Goal: Check status: Check status

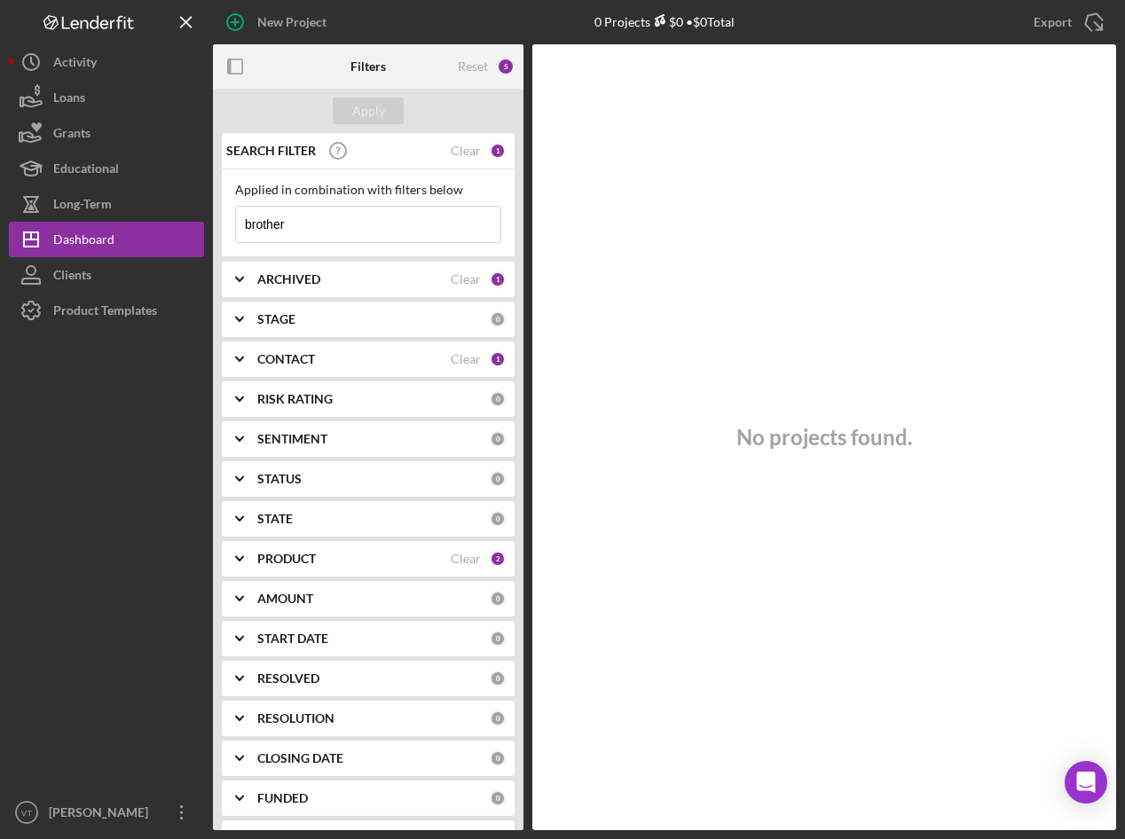
click at [333, 223] on input "brother" at bounding box center [368, 224] width 264 height 35
drag, startPoint x: 333, startPoint y: 223, endPoint x: 190, endPoint y: 218, distance: 142.9
click at [190, 218] on div "New Project 0 Projects $0 • $0 Total brother Export Icon/Export Filters Reset 5…" at bounding box center [562, 415] width 1107 height 830
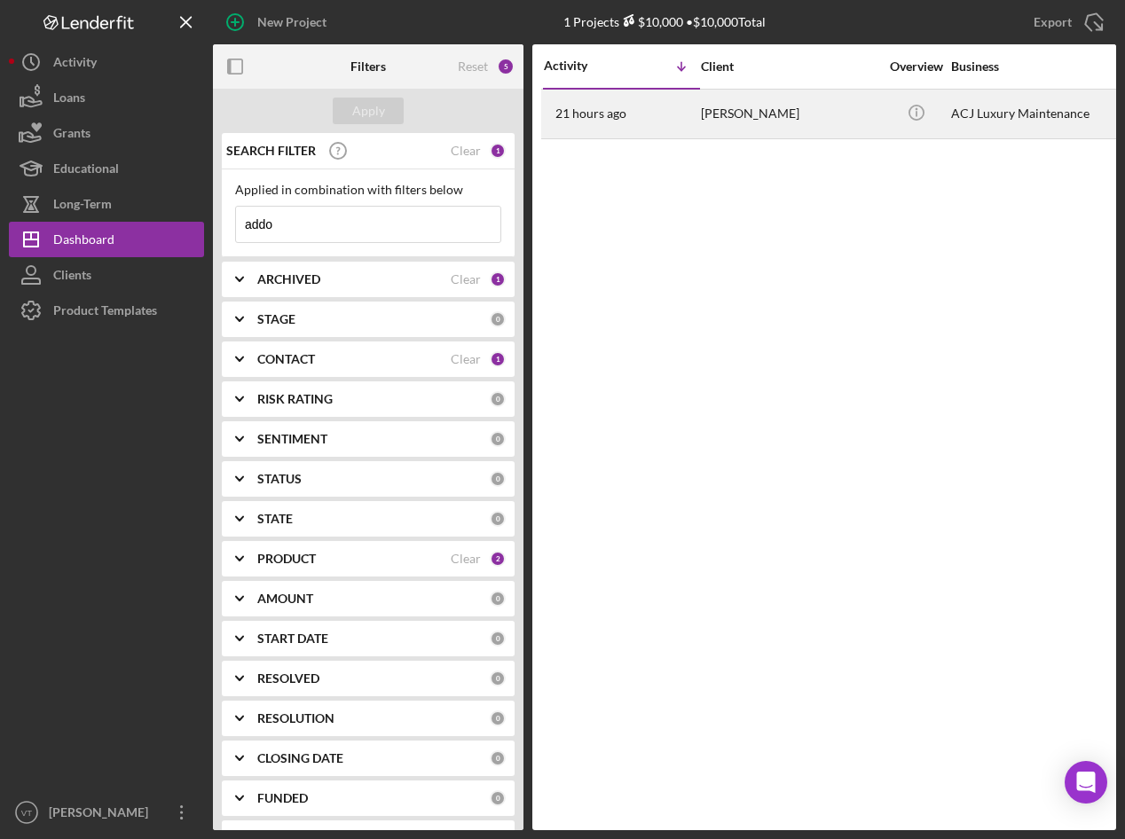
type input "addo"
click at [792, 93] on div "[PERSON_NAME]" at bounding box center [789, 114] width 177 height 47
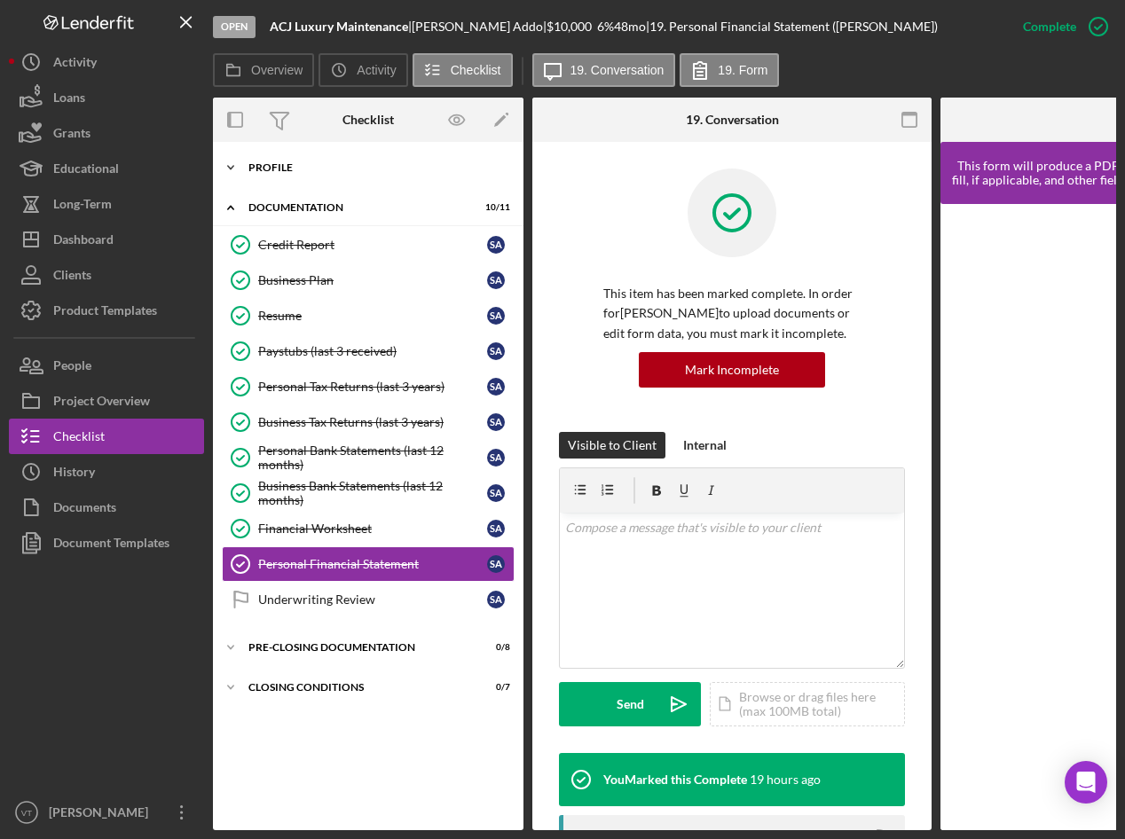
click at [229, 175] on icon "Icon/Expander" at bounding box center [230, 167] width 35 height 35
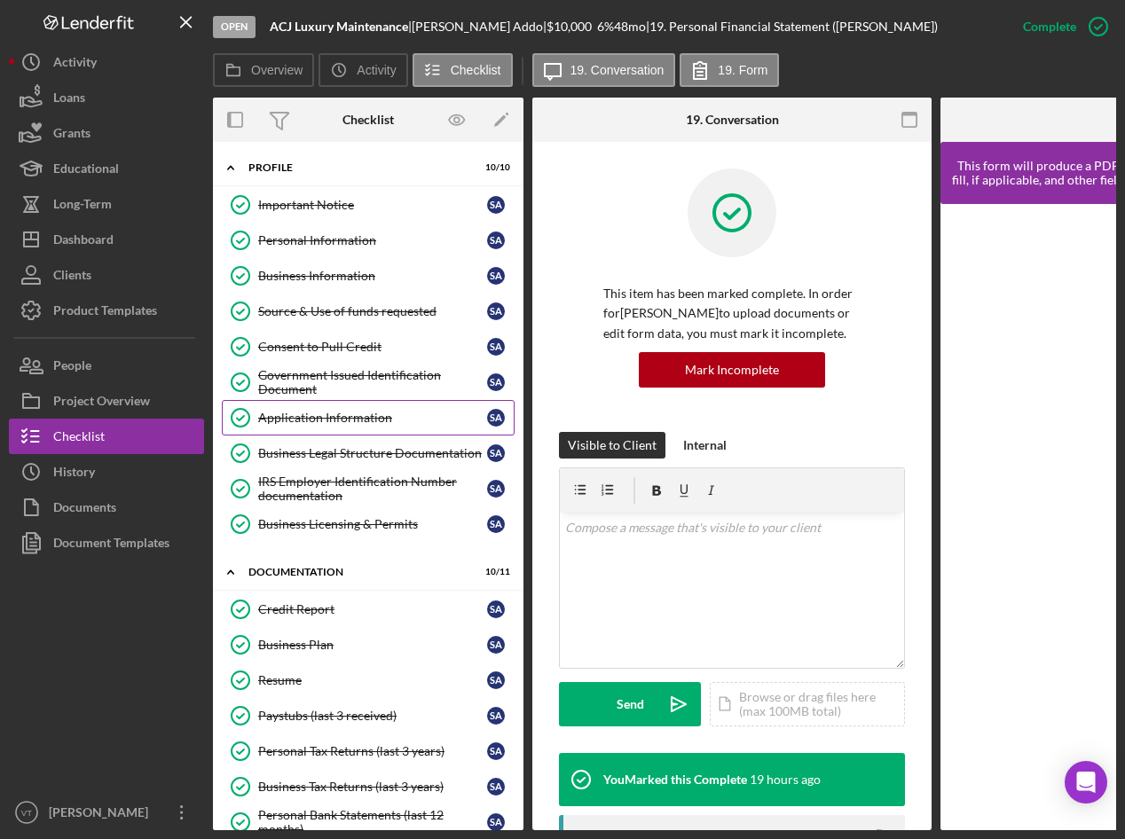
click at [328, 434] on link "Application Information Application Information S A" at bounding box center [368, 417] width 293 height 35
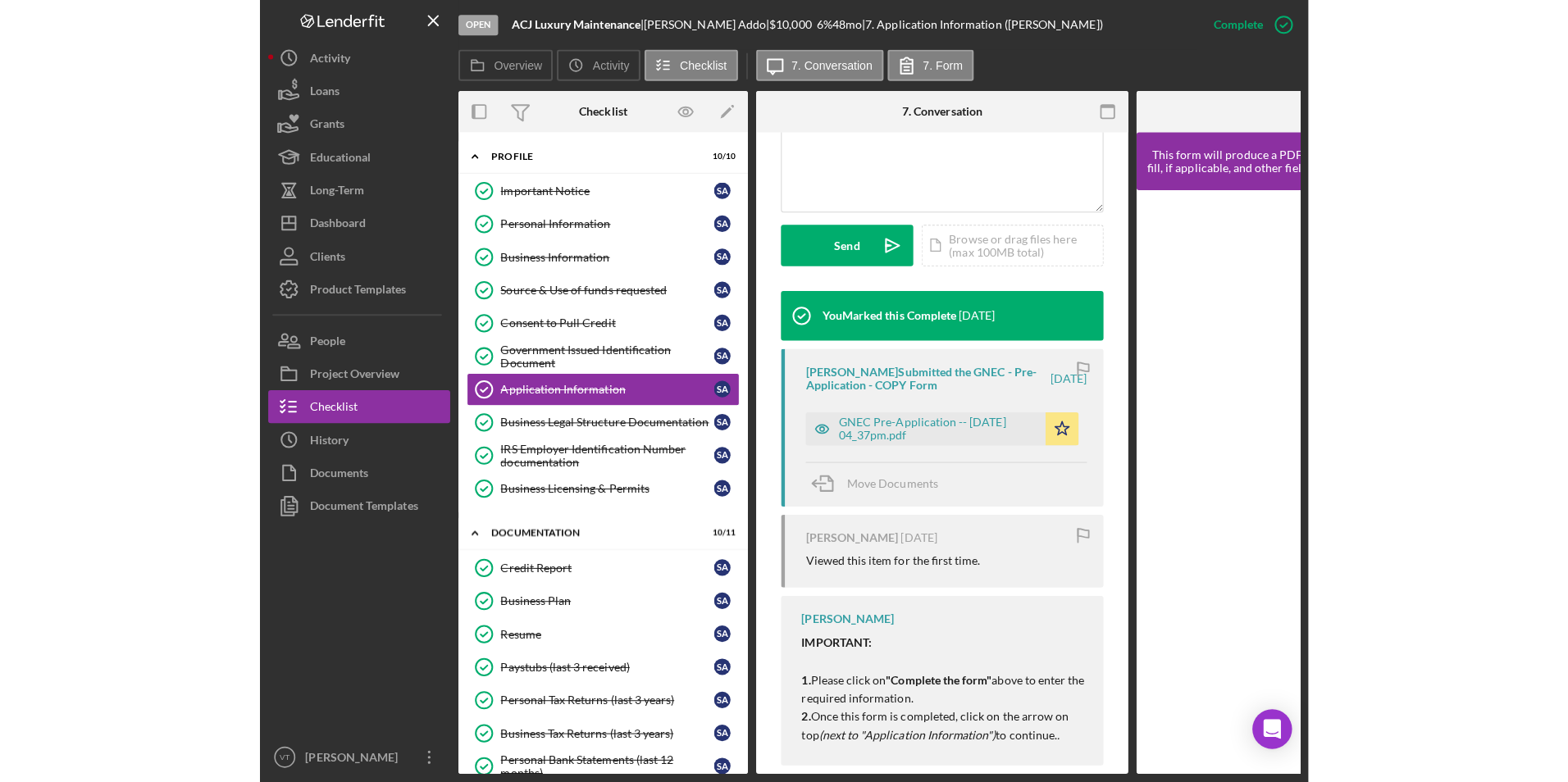
scroll to position [437, 0]
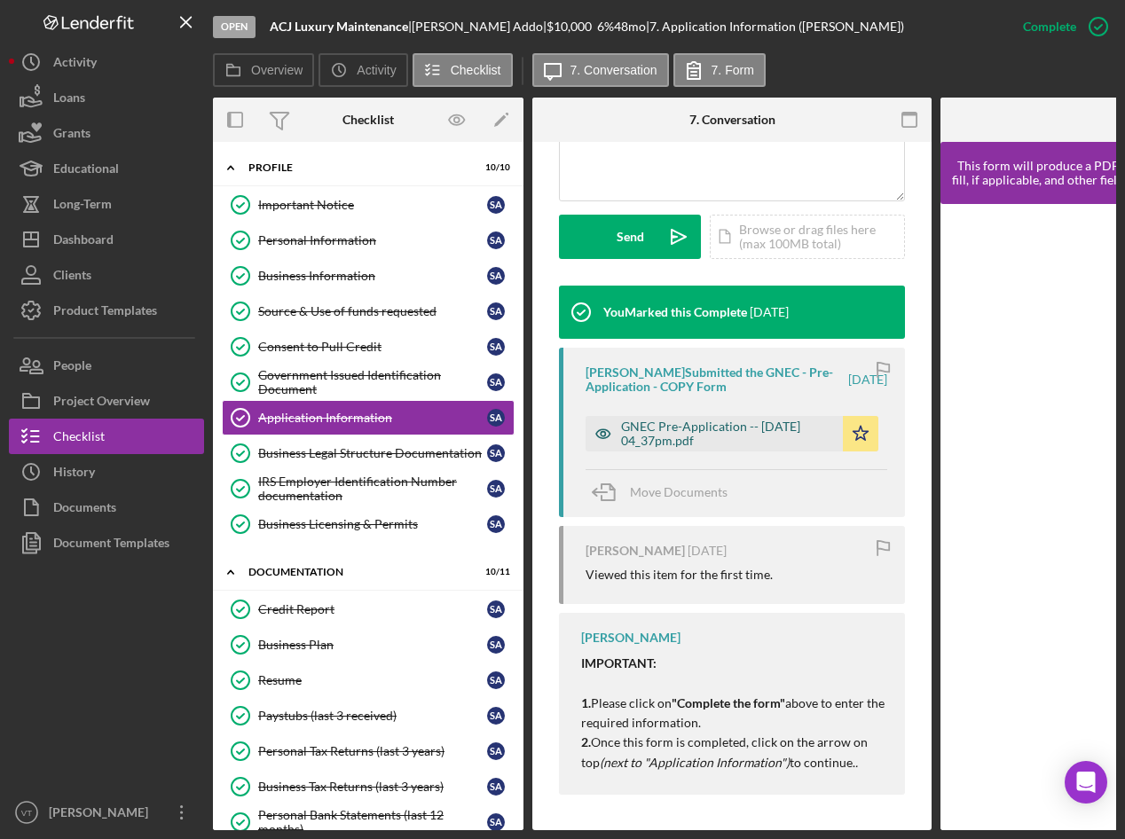
click at [734, 429] on div "GNEC Pre-Application -- [DATE] 04_37pm.pdf" at bounding box center [727, 434] width 213 height 28
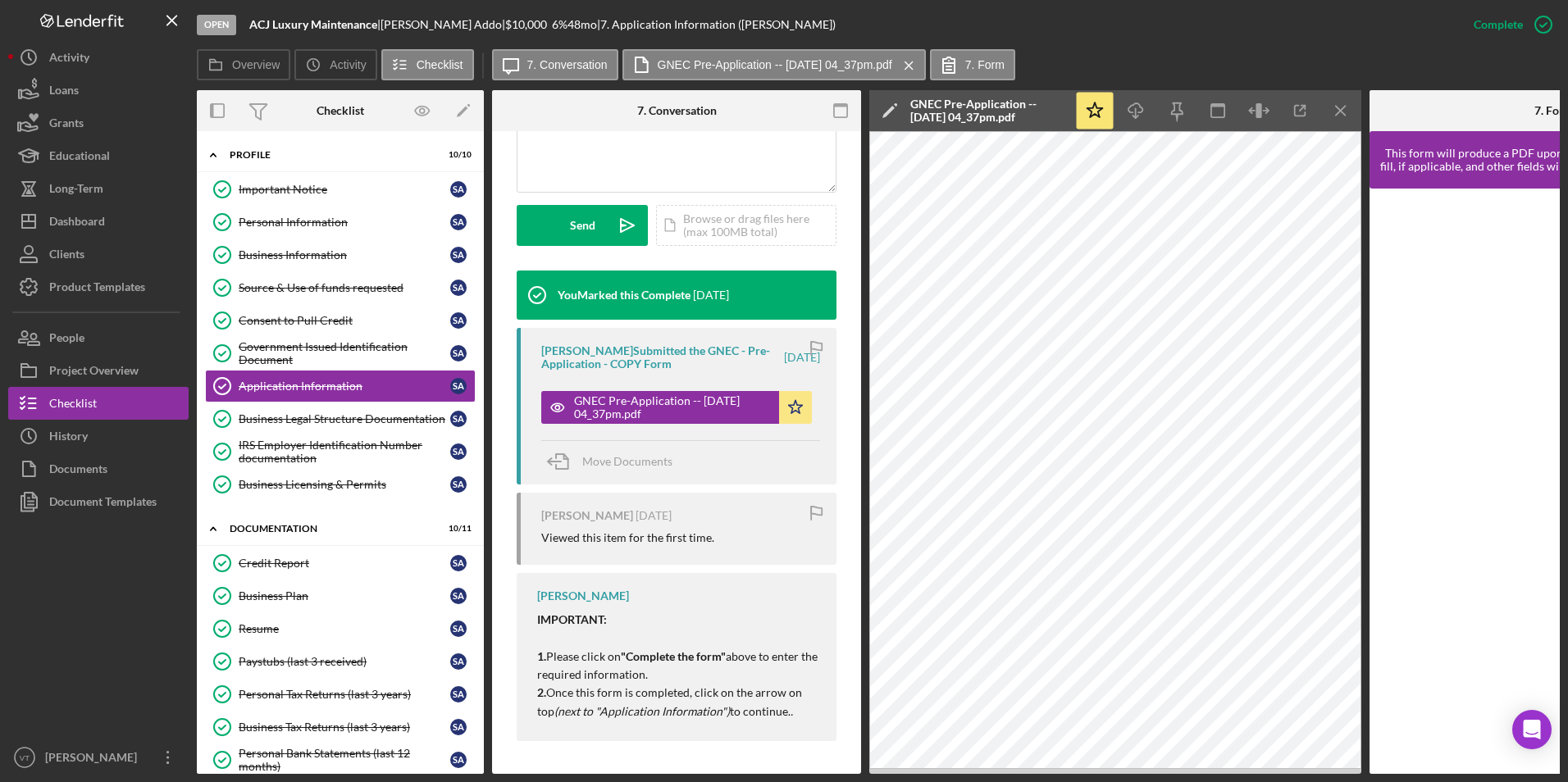
scroll to position [431, 0]
click at [315, 284] on div "Source & Use of funds requested" at bounding box center [344, 287] width 212 height 13
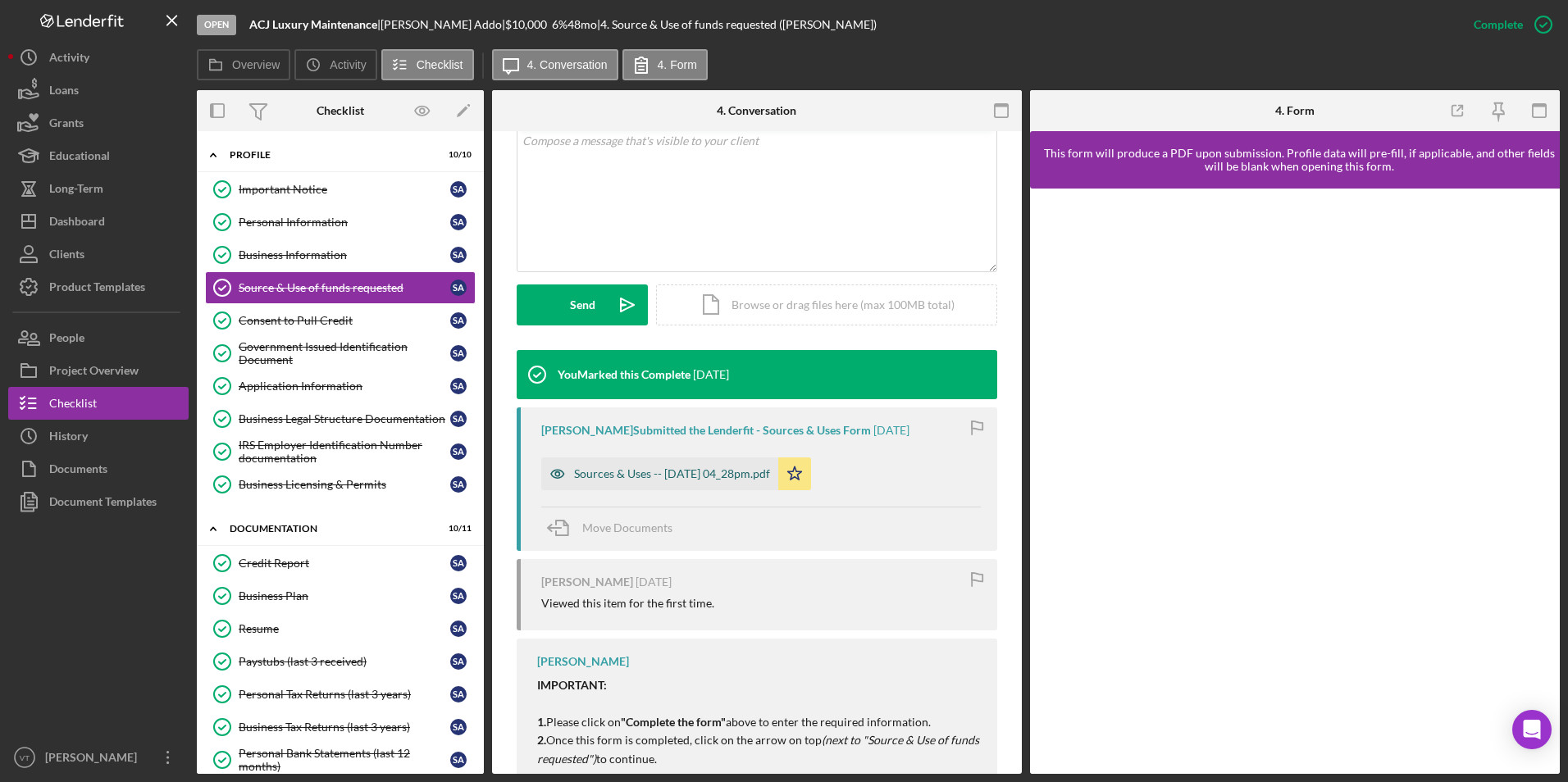
click at [695, 483] on div "Sources & Uses -- [DATE] 04_28pm.pdf" at bounding box center [660, 473] width 237 height 32
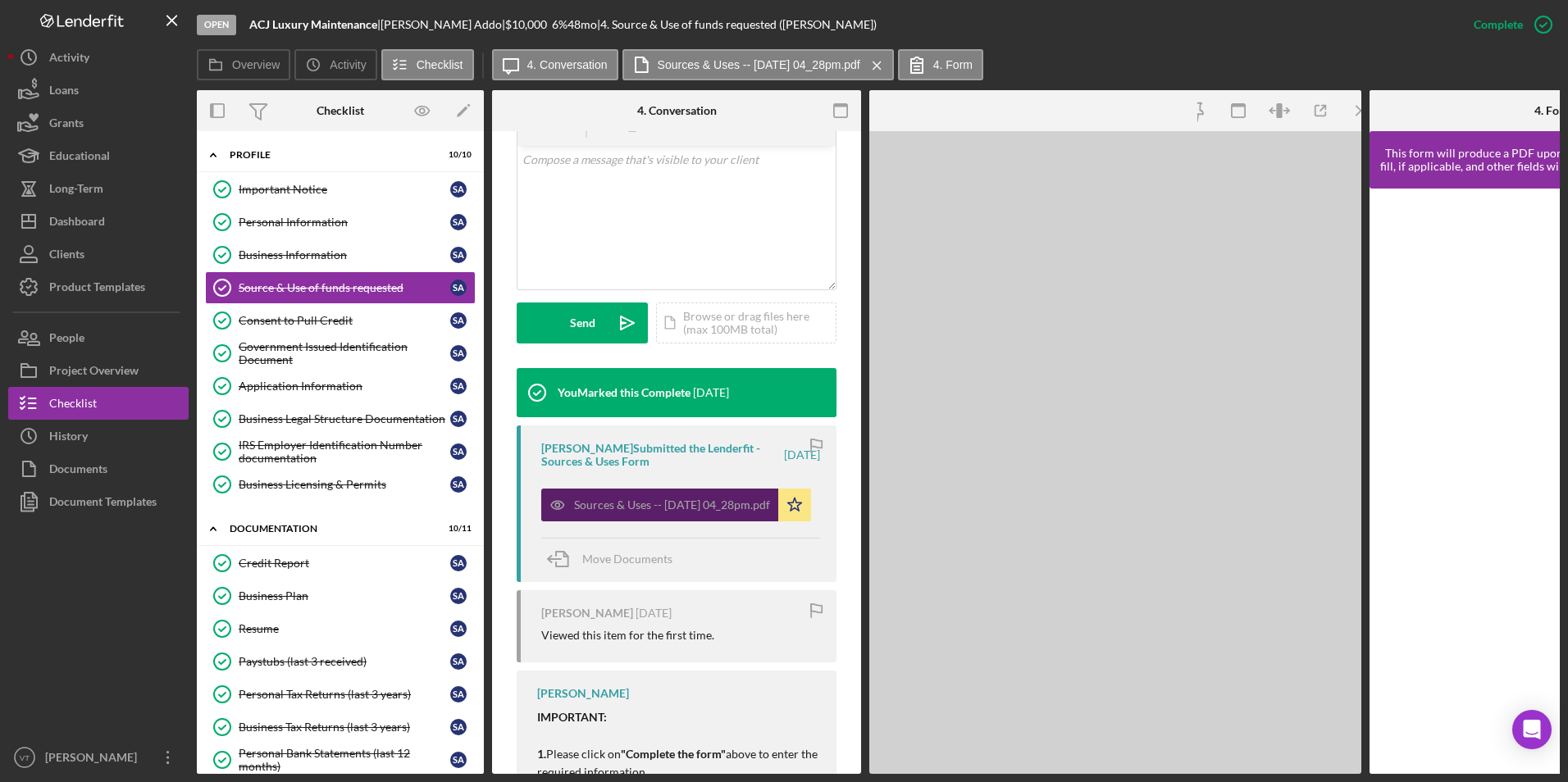
scroll to position [347, 0]
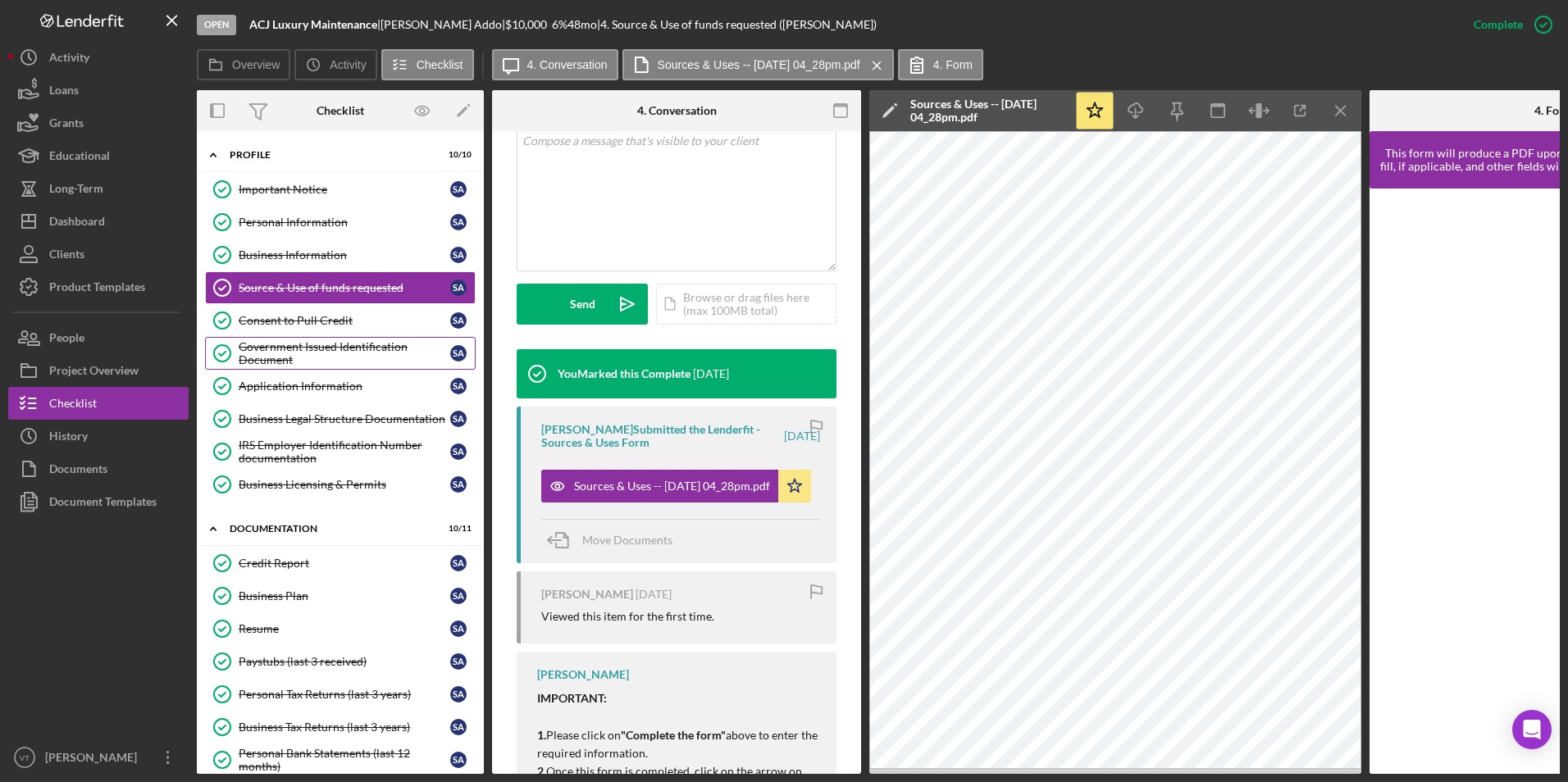
click at [352, 347] on div "Government Issued Identification Document" at bounding box center [344, 353] width 212 height 26
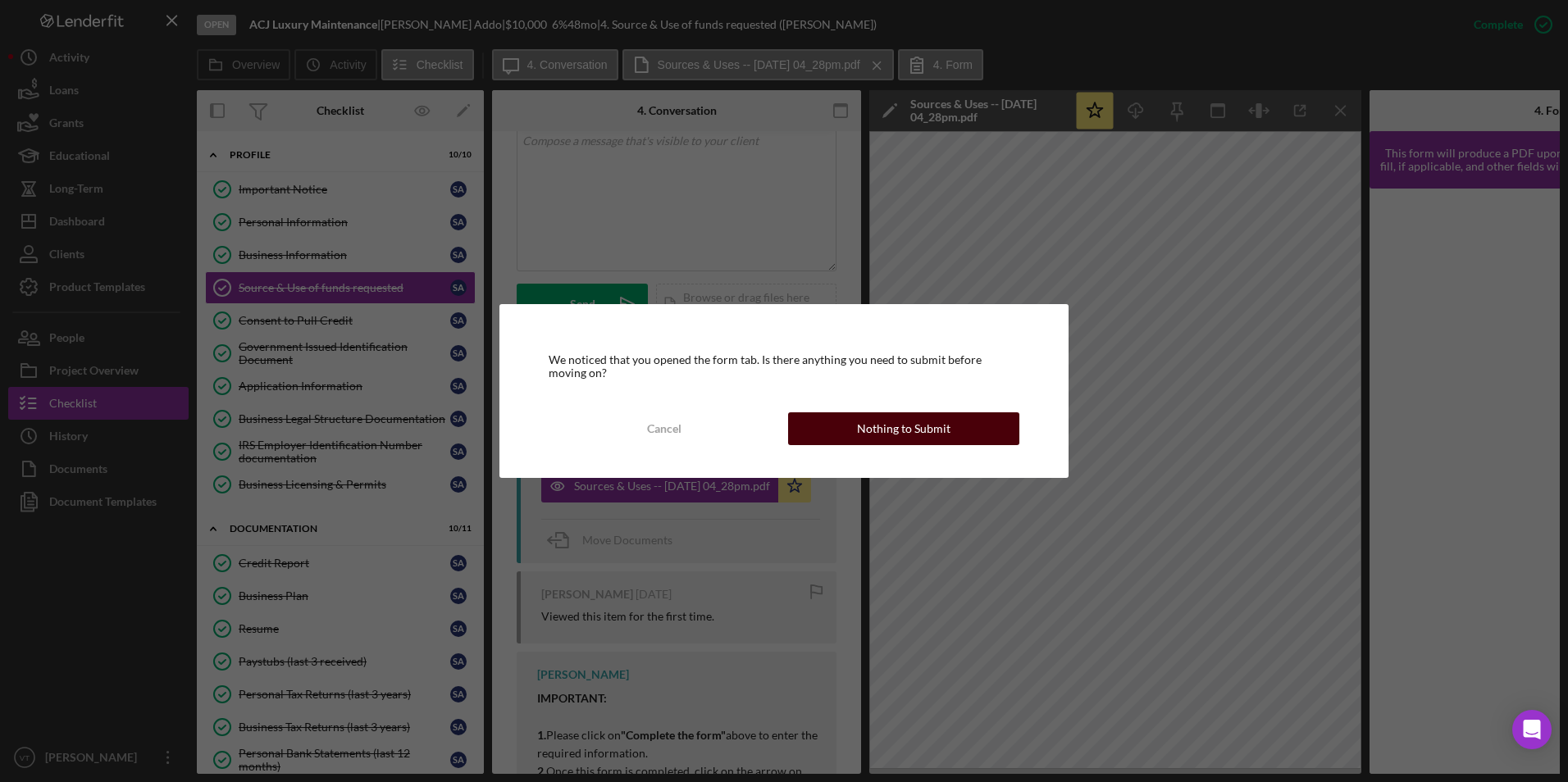
click at [956, 435] on button "Nothing to Submit" at bounding box center [904, 428] width 231 height 32
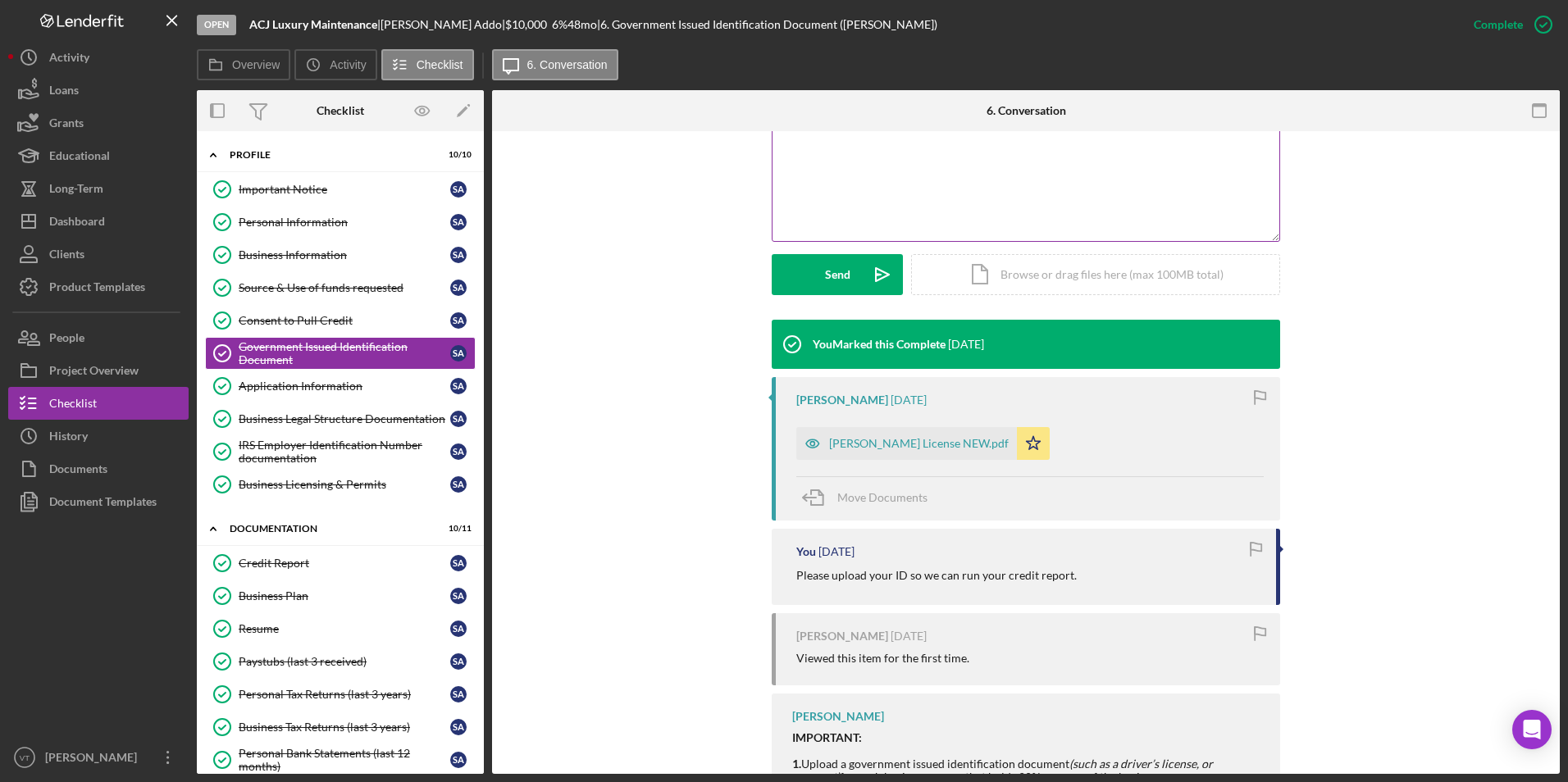
scroll to position [461, 0]
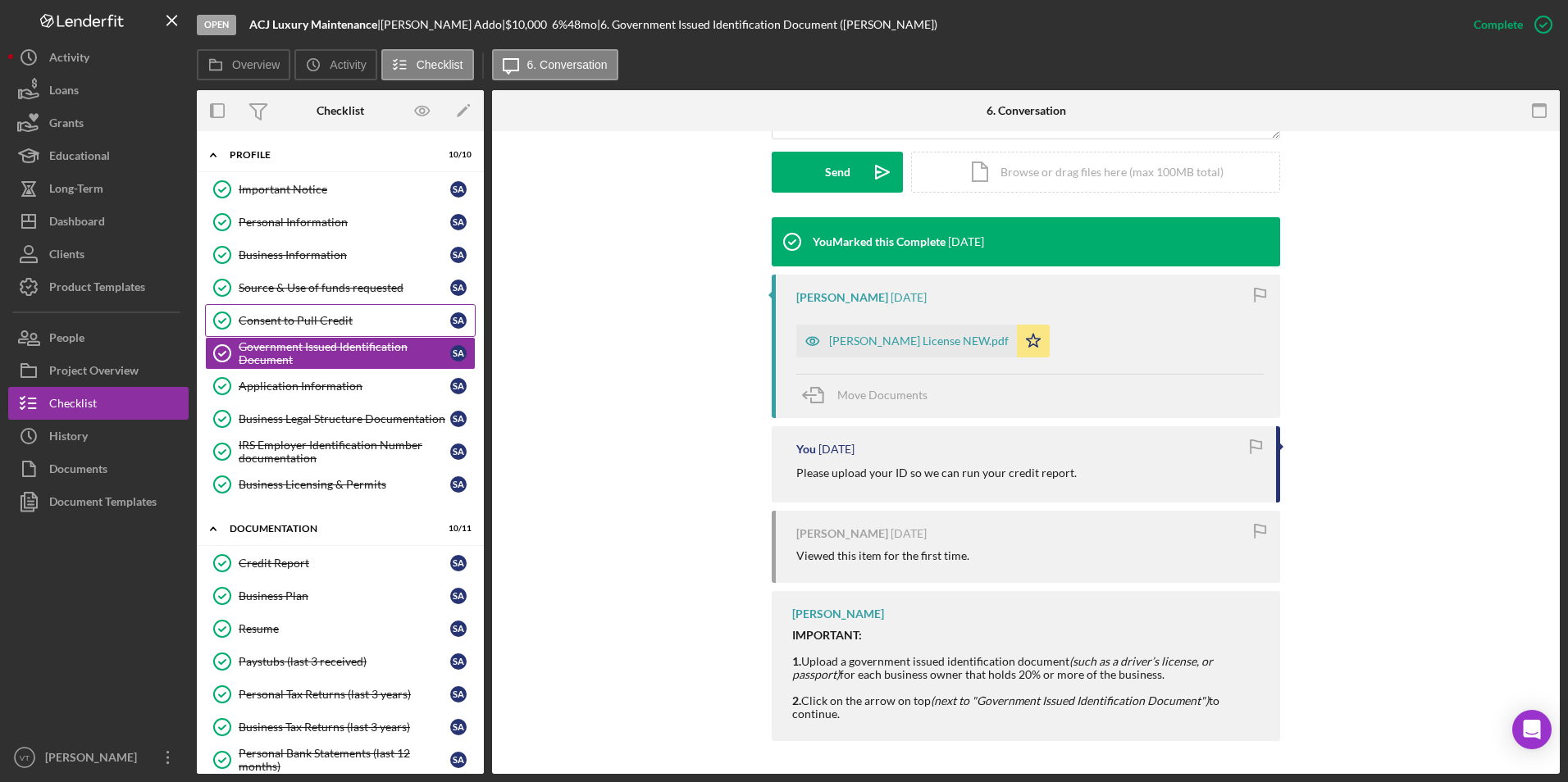
click at [281, 324] on div "Consent to Pull Credit" at bounding box center [344, 321] width 212 height 13
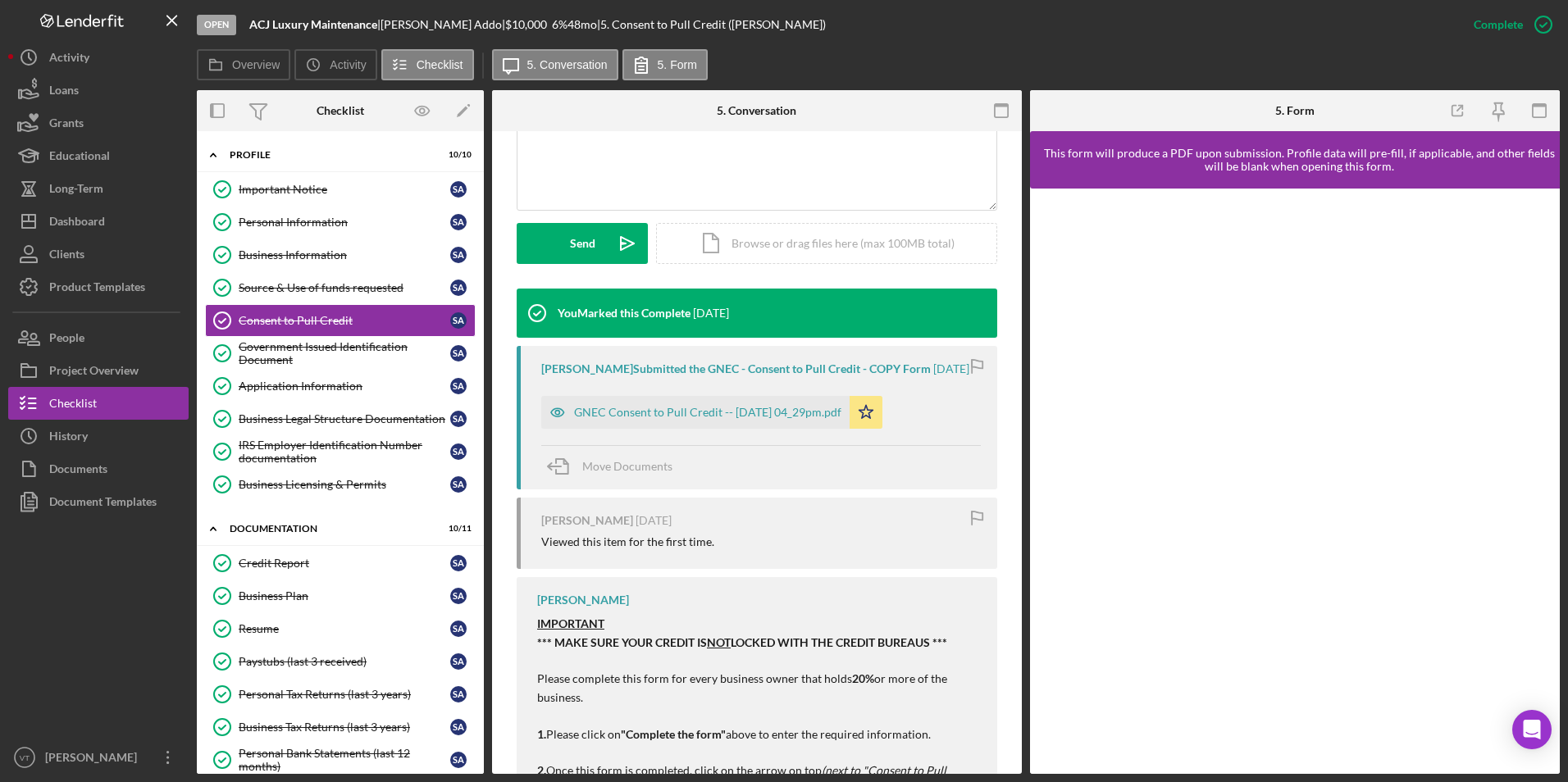
scroll to position [499, 0]
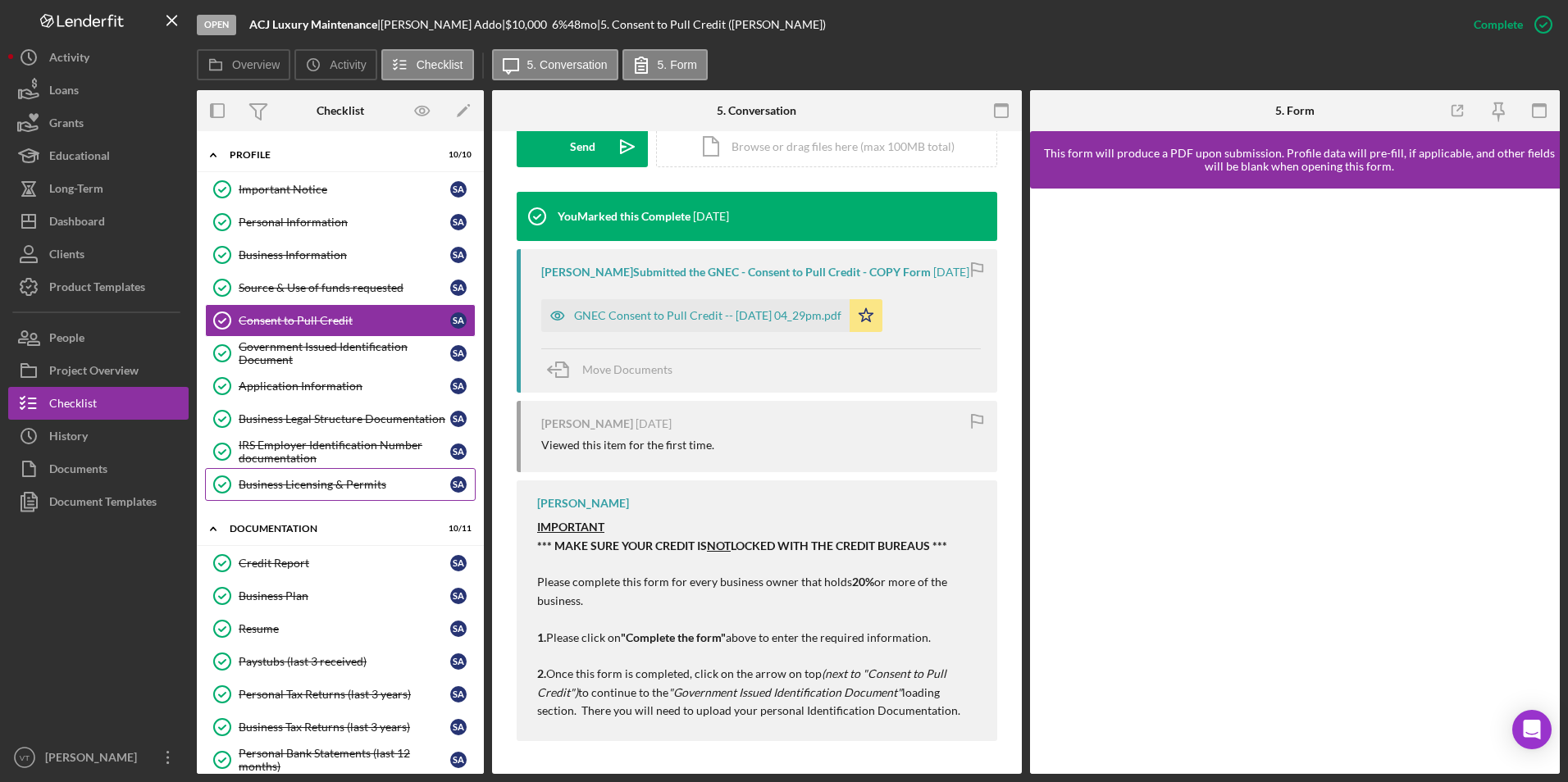
click at [295, 488] on div "Business Licensing & Permits" at bounding box center [344, 484] width 212 height 13
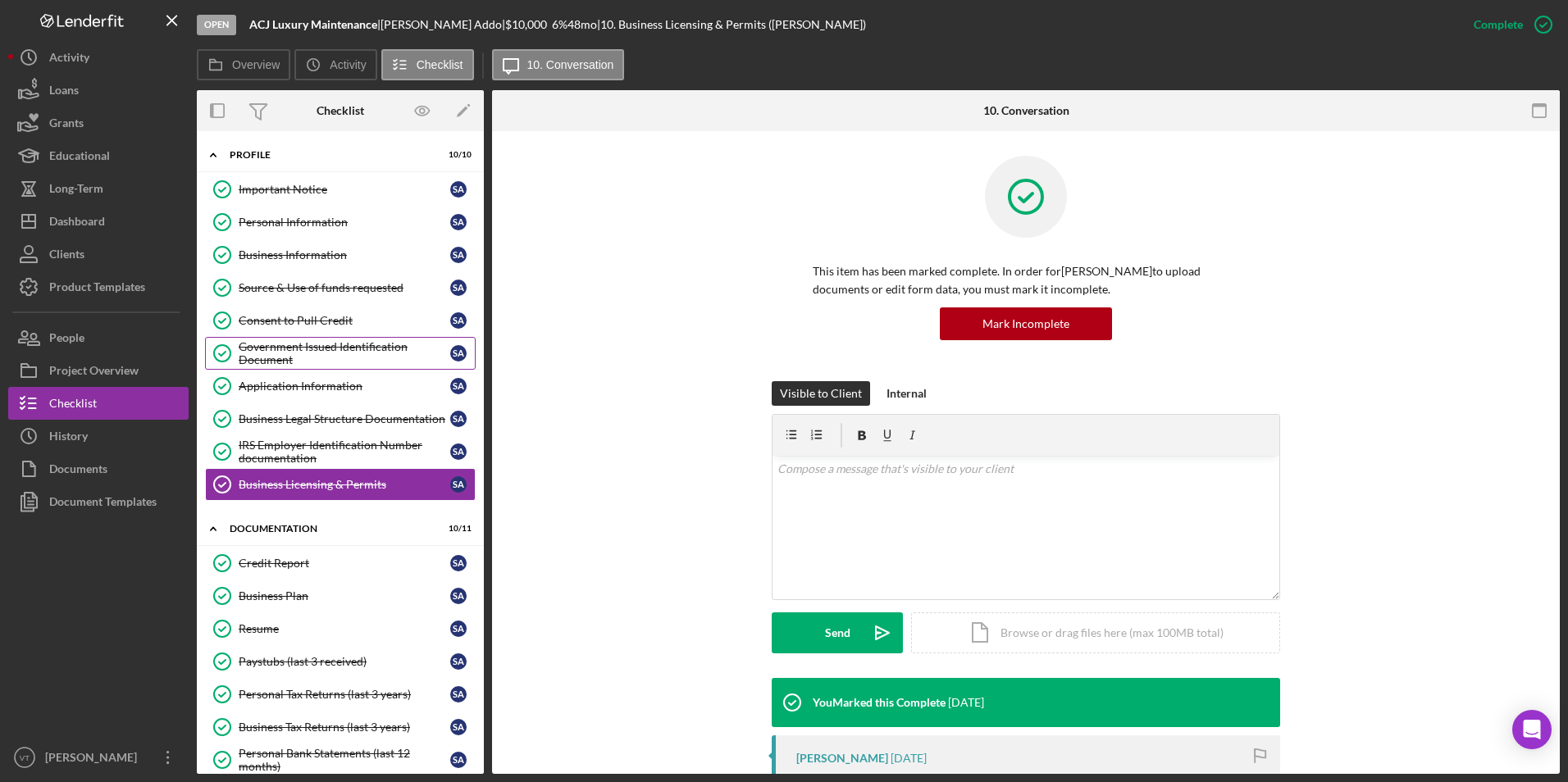
click at [310, 348] on div "Government Issued Identification Document" at bounding box center [344, 353] width 212 height 26
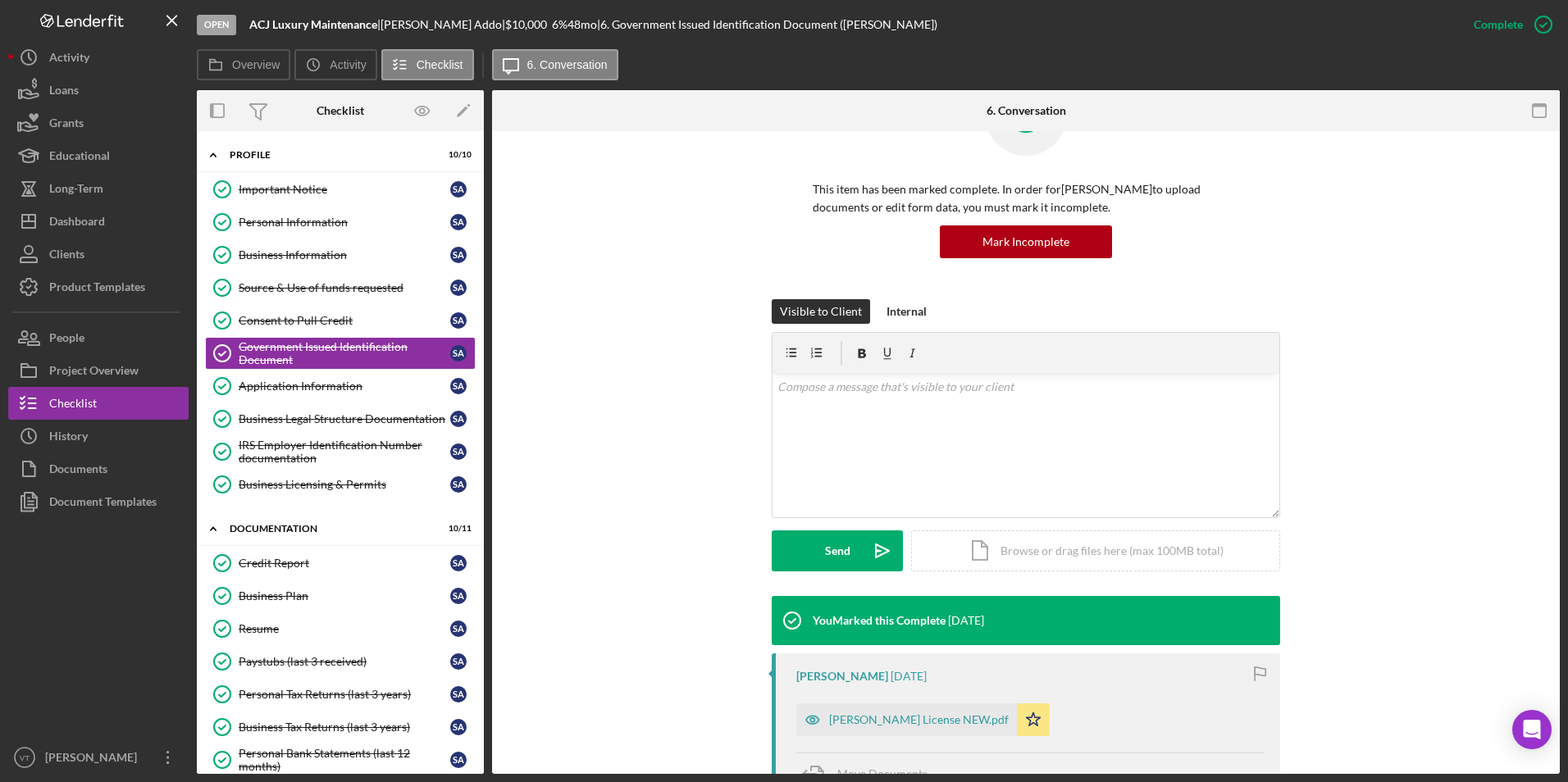
scroll to position [461, 0]
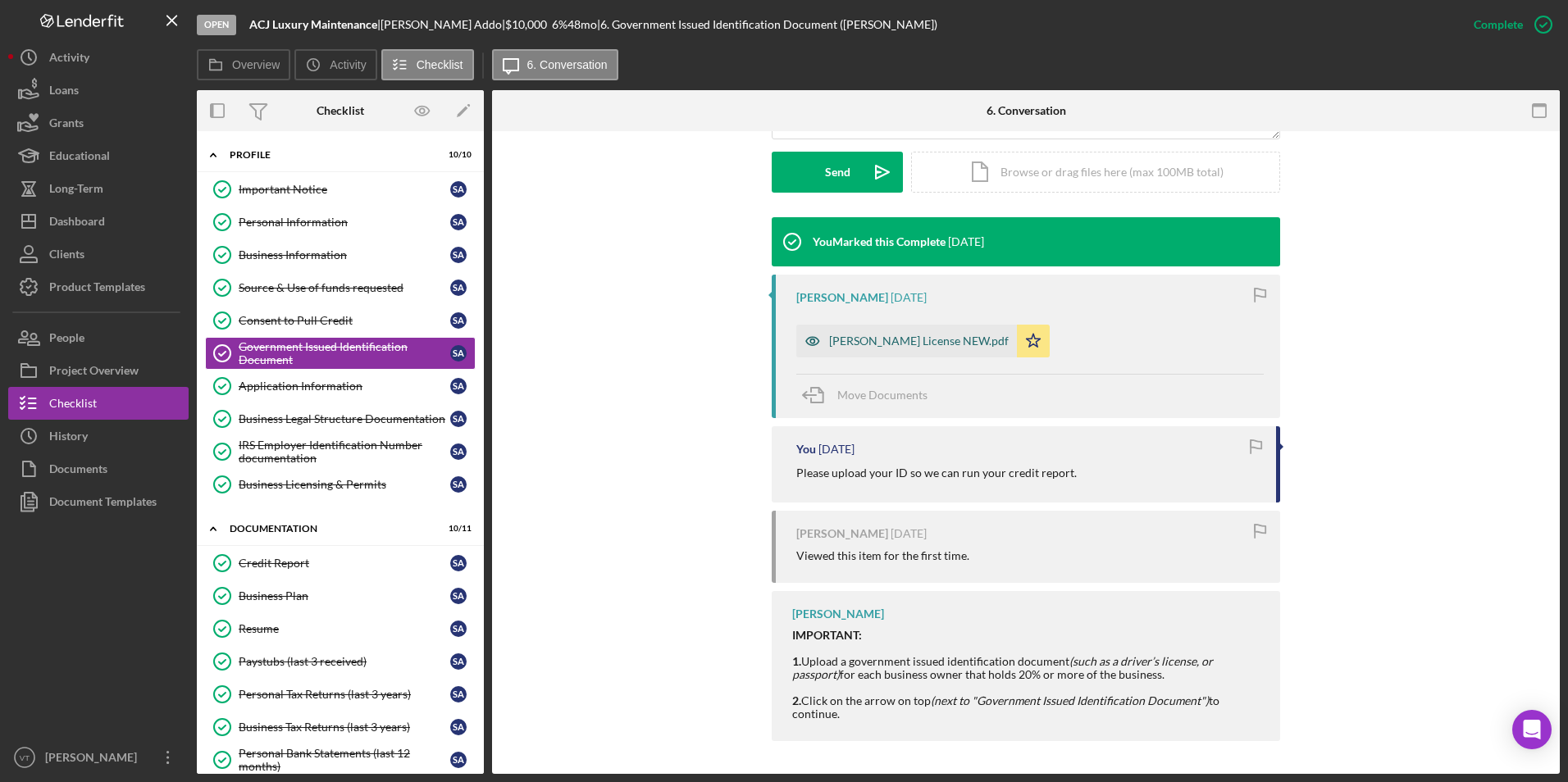
click at [896, 346] on div "[PERSON_NAME] License NEW.pdf" at bounding box center [919, 341] width 179 height 13
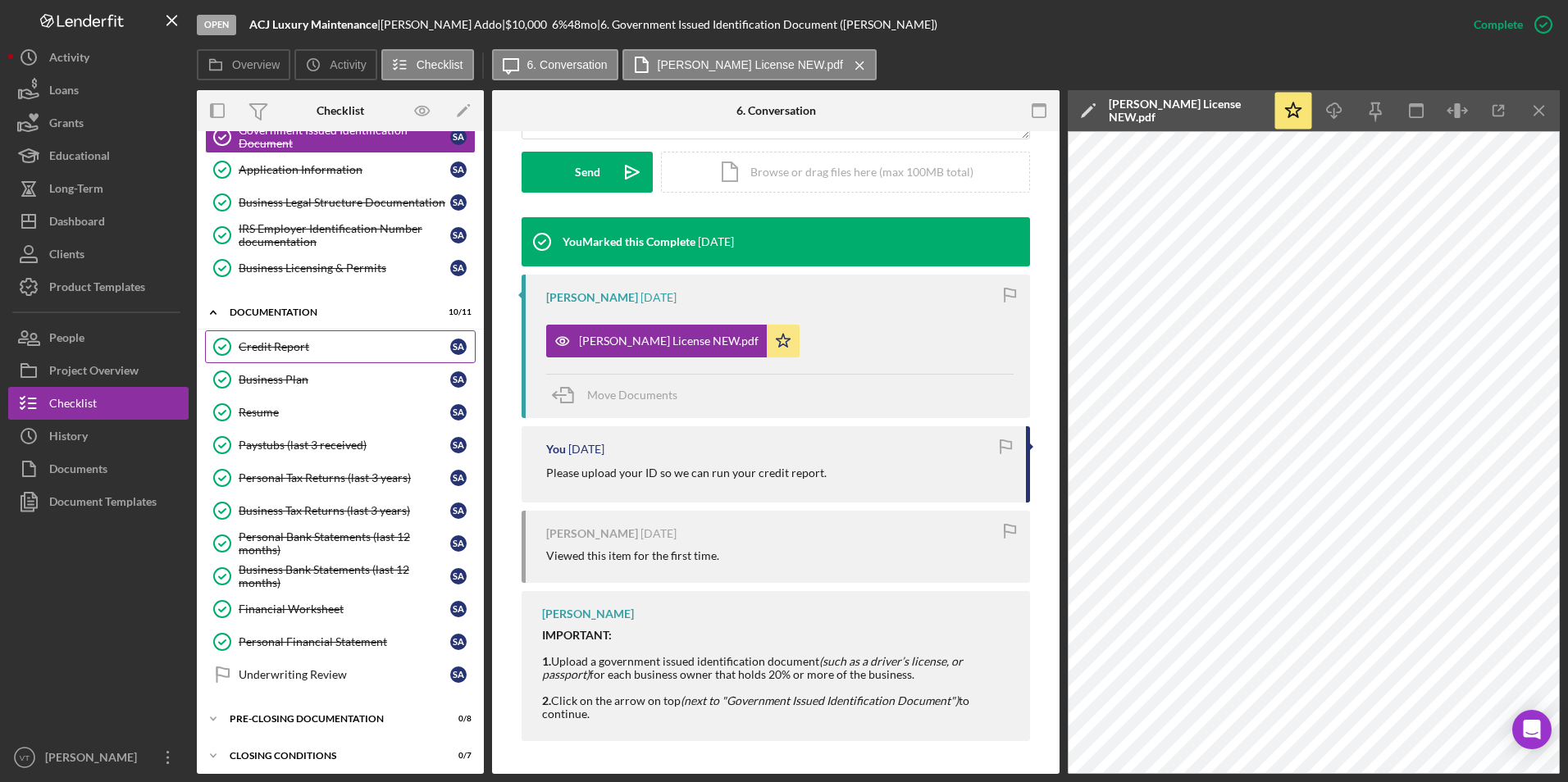
scroll to position [224, 0]
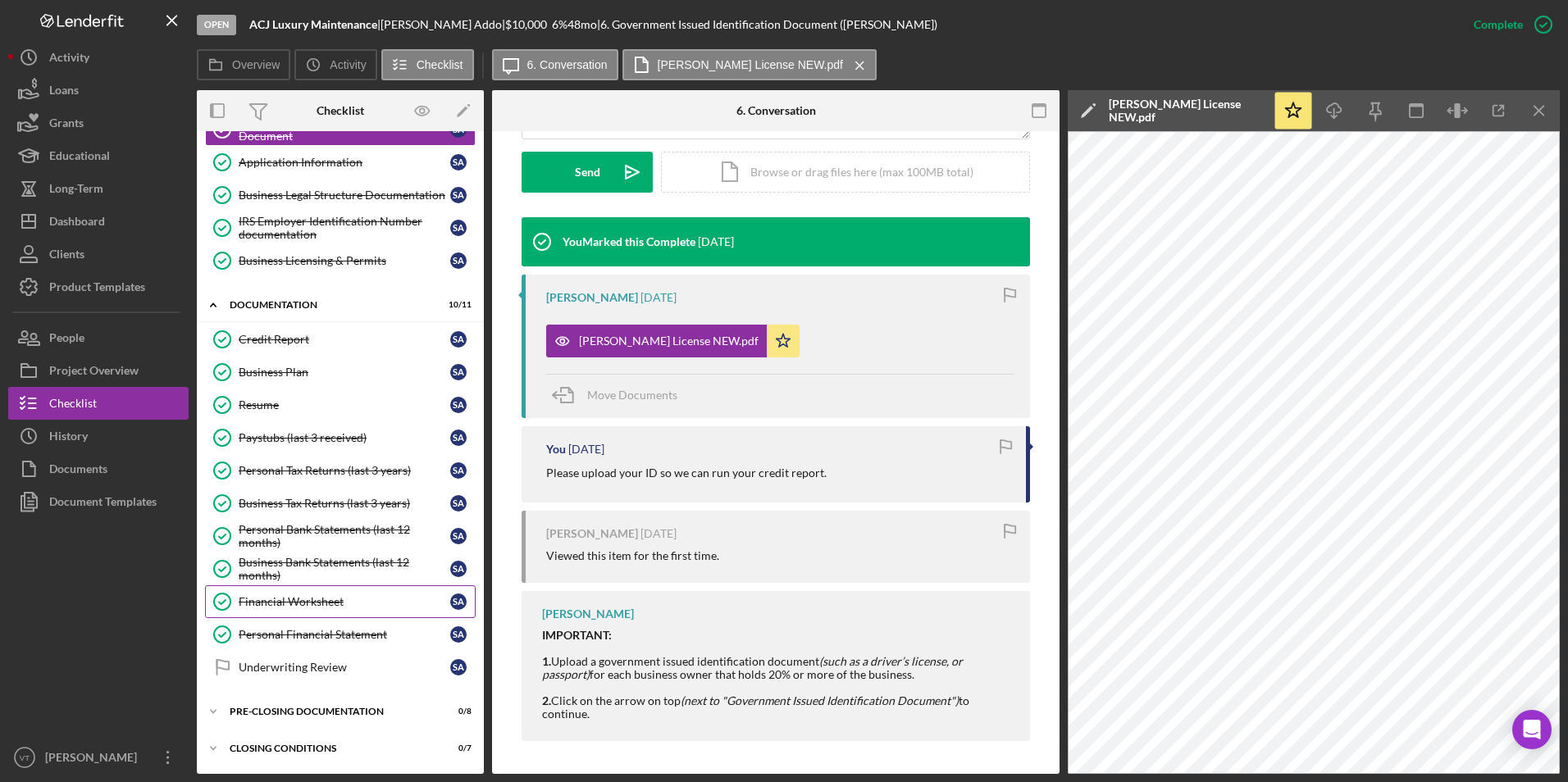
click at [314, 604] on div "Financial Worksheet" at bounding box center [344, 602] width 212 height 13
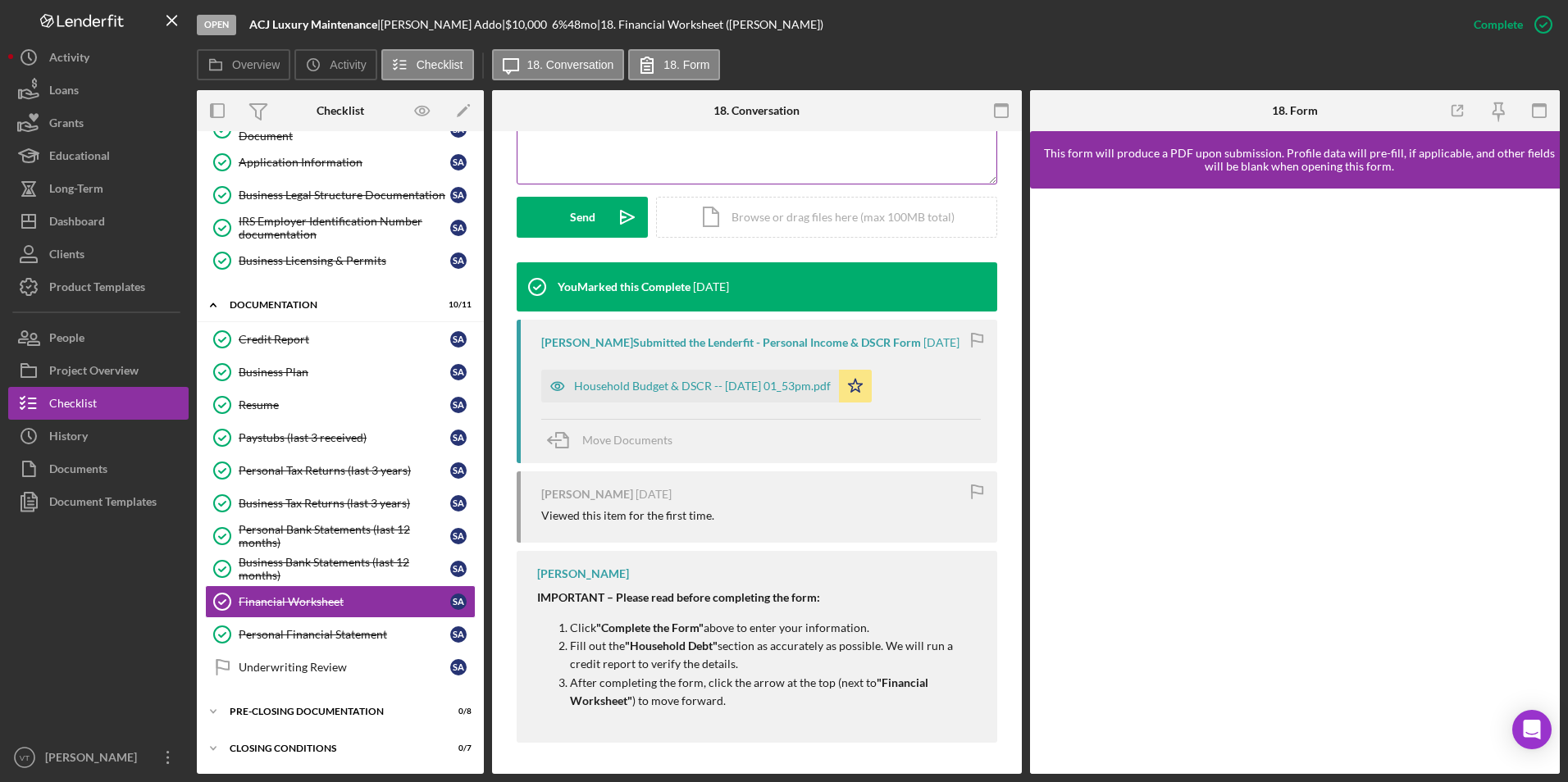
scroll to position [418, 0]
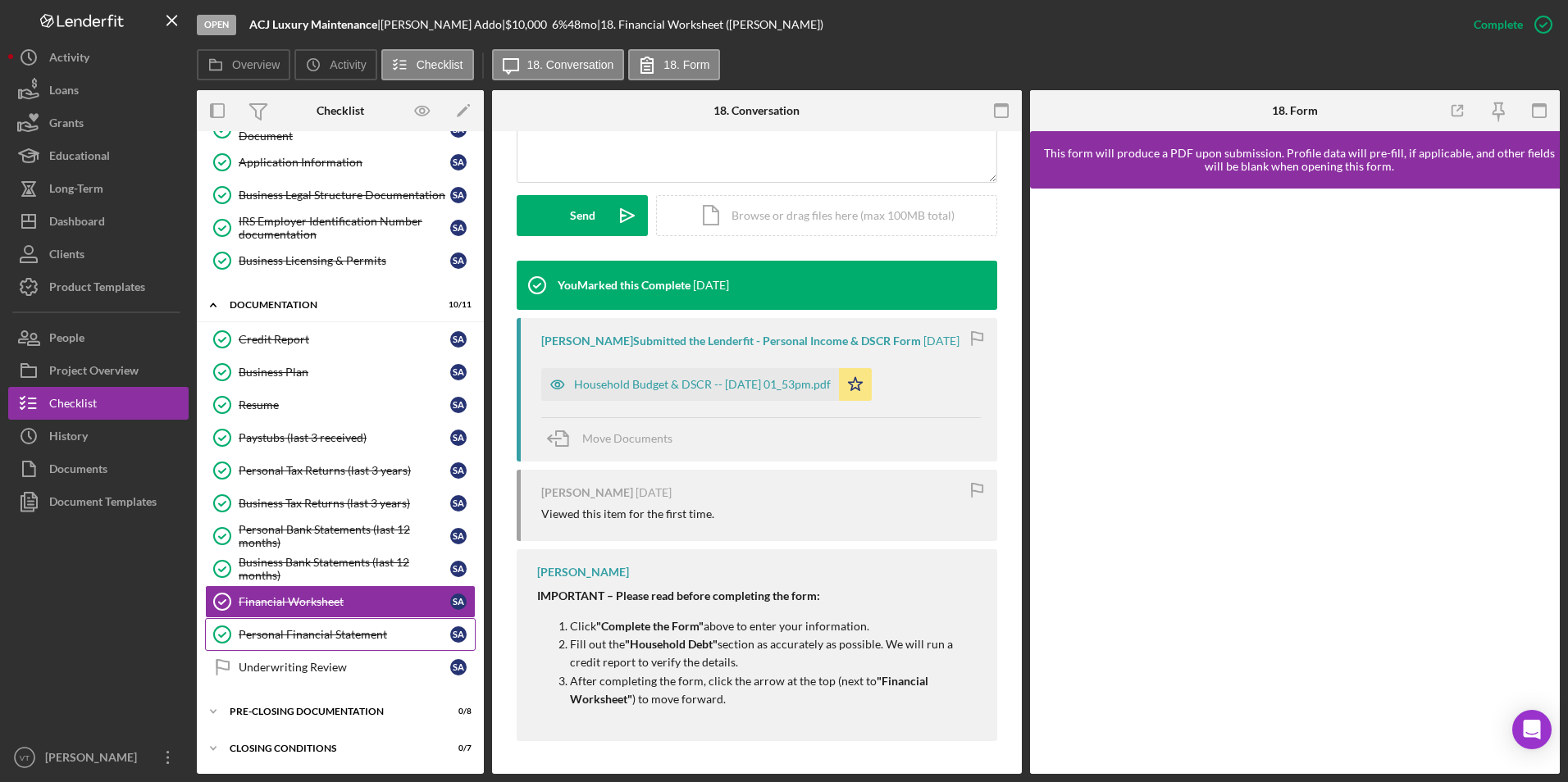
click at [346, 644] on link "Personal Financial Statement Personal Financial Statement S A" at bounding box center [340, 634] width 271 height 32
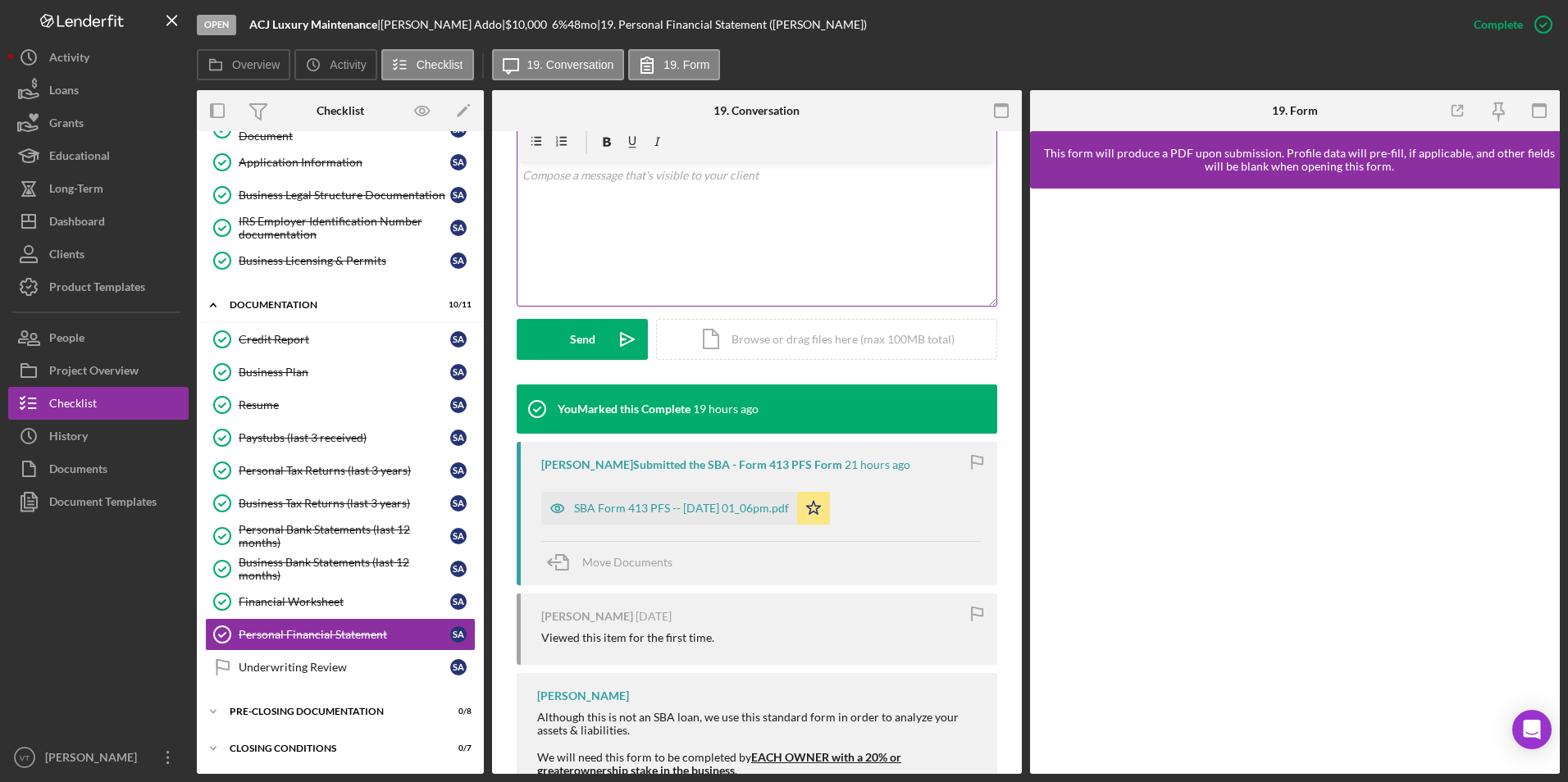
scroll to position [429, 0]
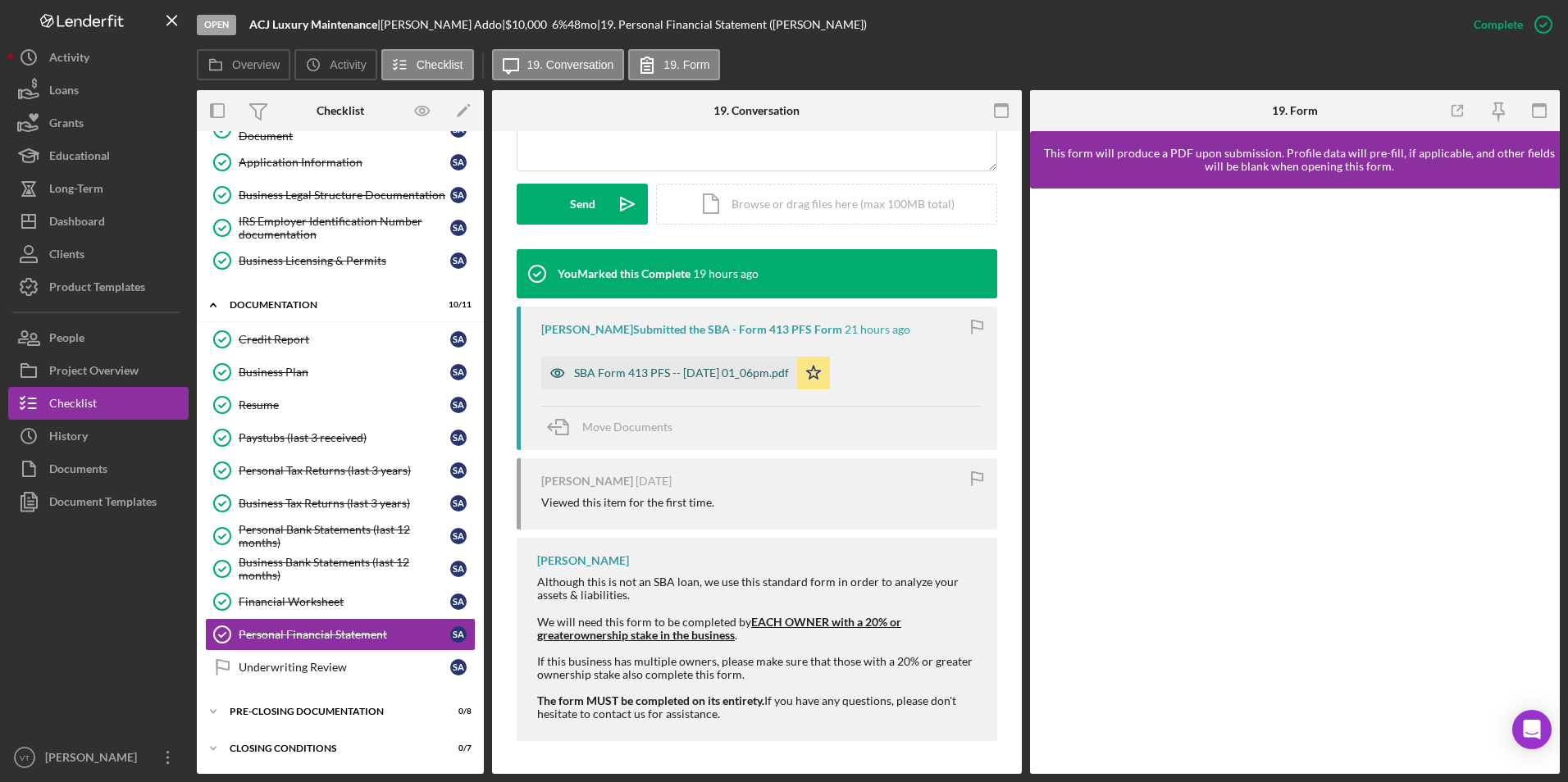
click at [724, 365] on div "SBA Form 413 PFS -- [DATE] 01_06pm.pdf" at bounding box center [669, 373] width 256 height 32
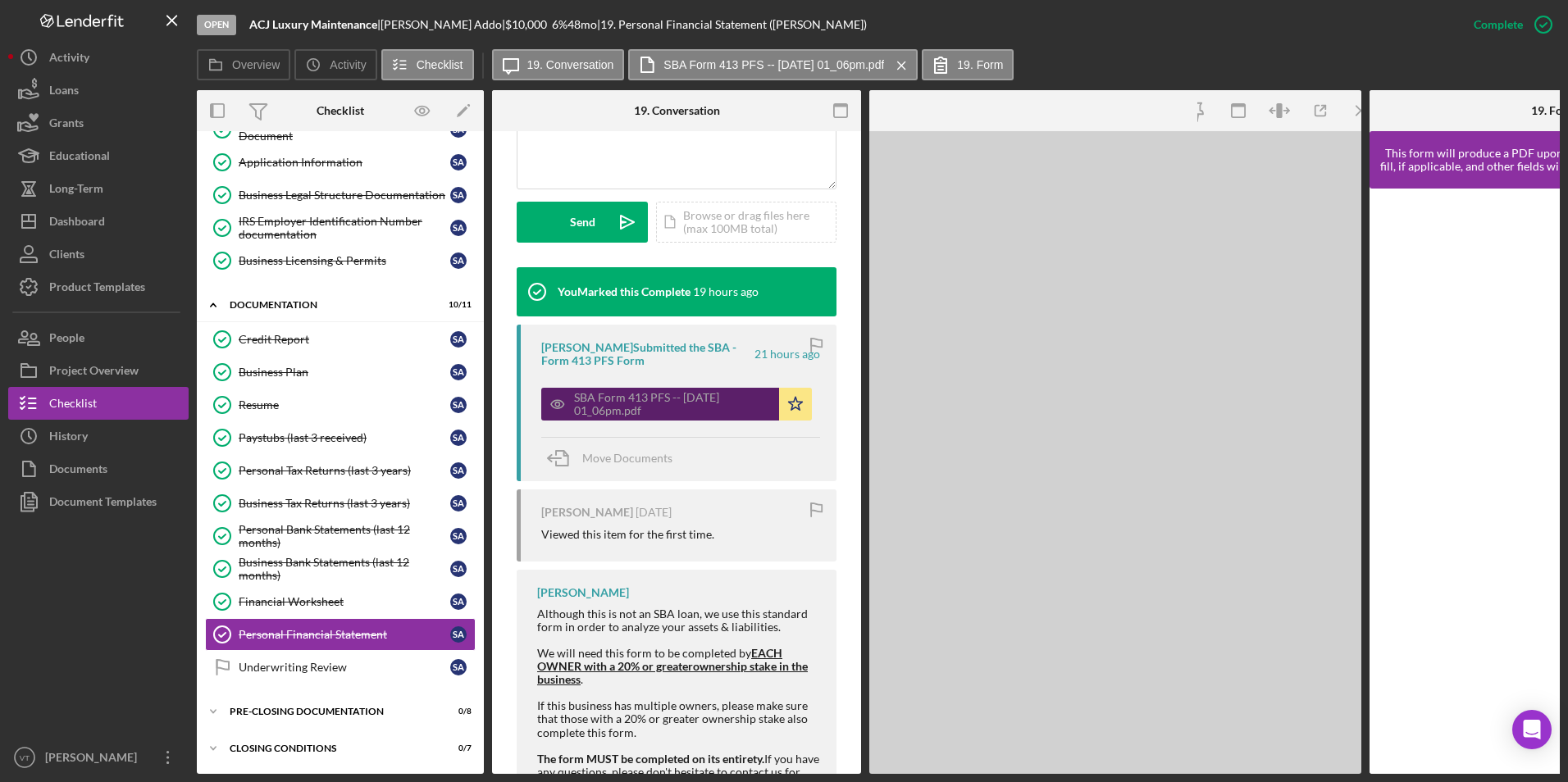
scroll to position [447, 0]
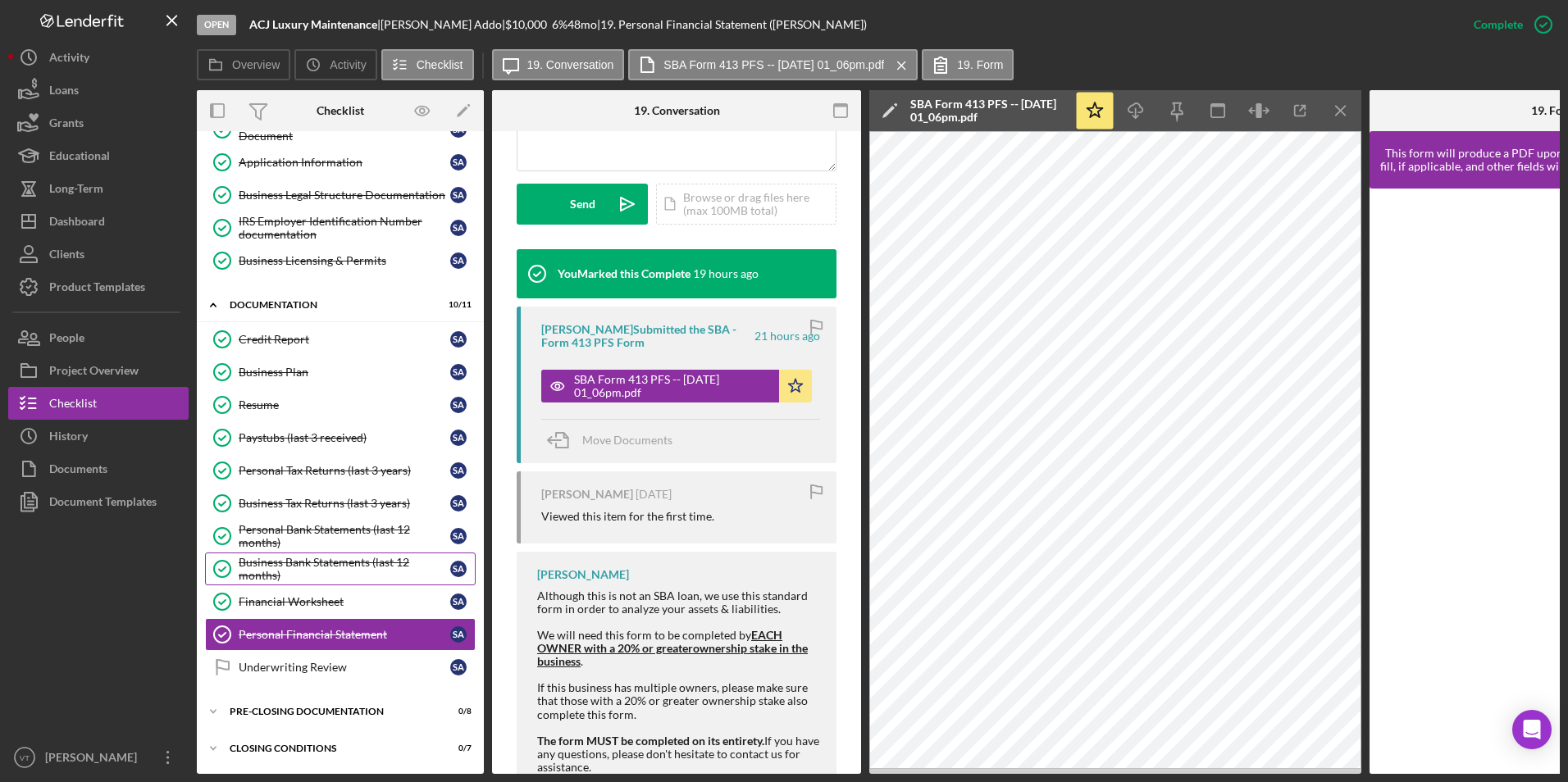
click at [367, 564] on div "Business Bank Statements (last 12 months)" at bounding box center [344, 569] width 212 height 26
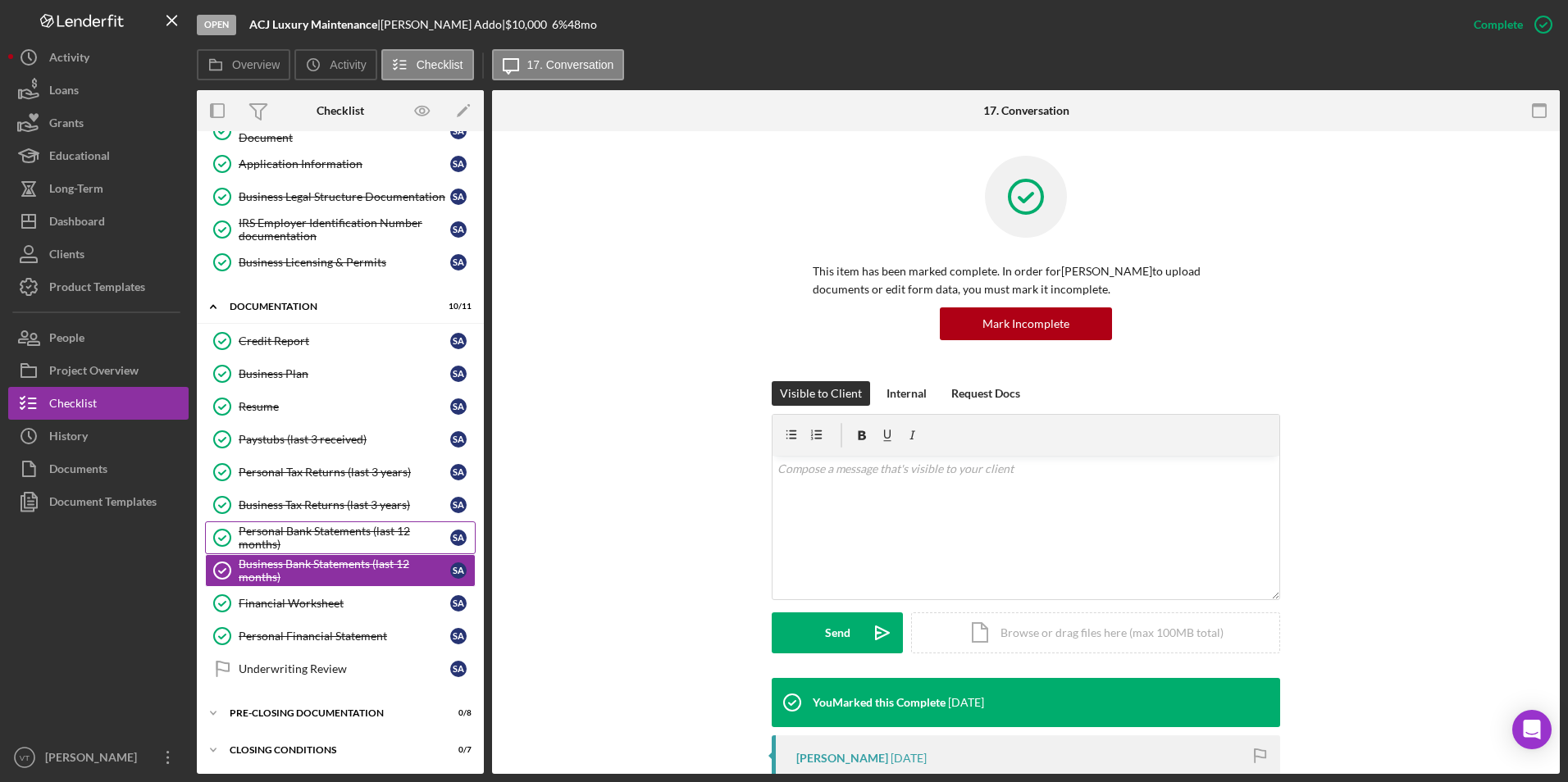
scroll to position [224, 0]
click at [324, 360] on link "Business Plan Business Plan S A" at bounding box center [340, 372] width 271 height 32
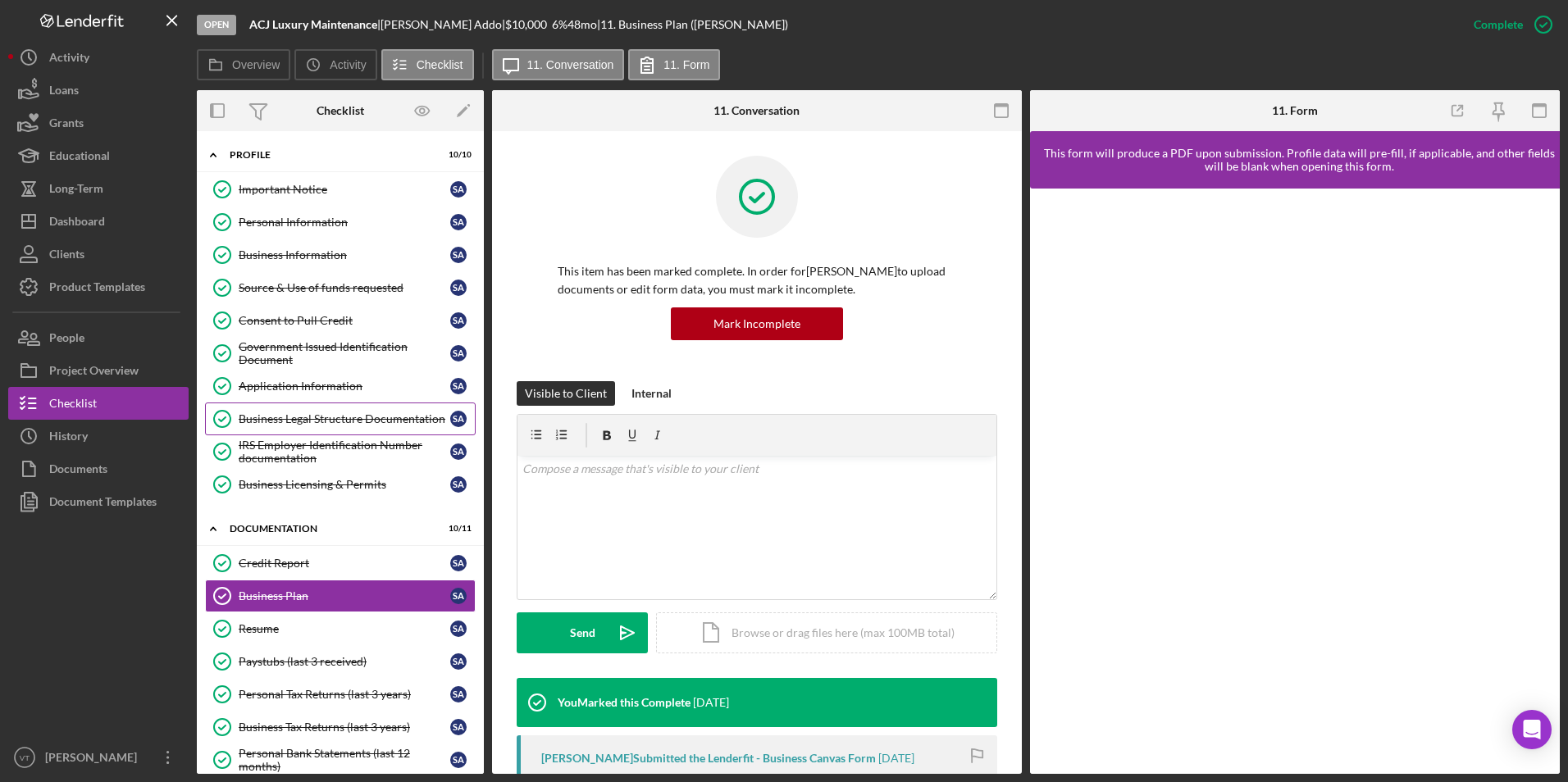
click at [339, 425] on div "Business Legal Structure Documentation" at bounding box center [344, 419] width 212 height 13
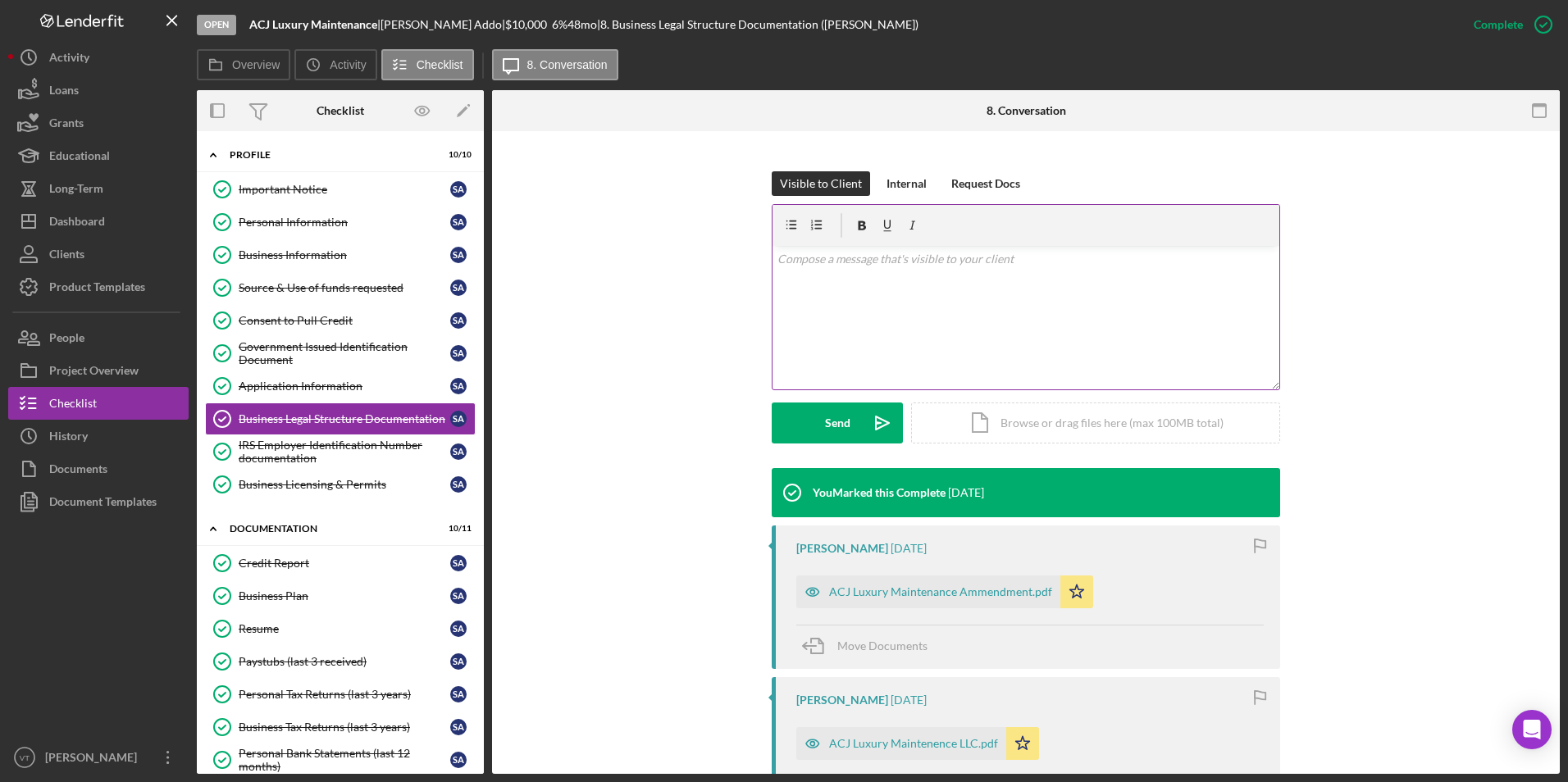
scroll to position [492, 0]
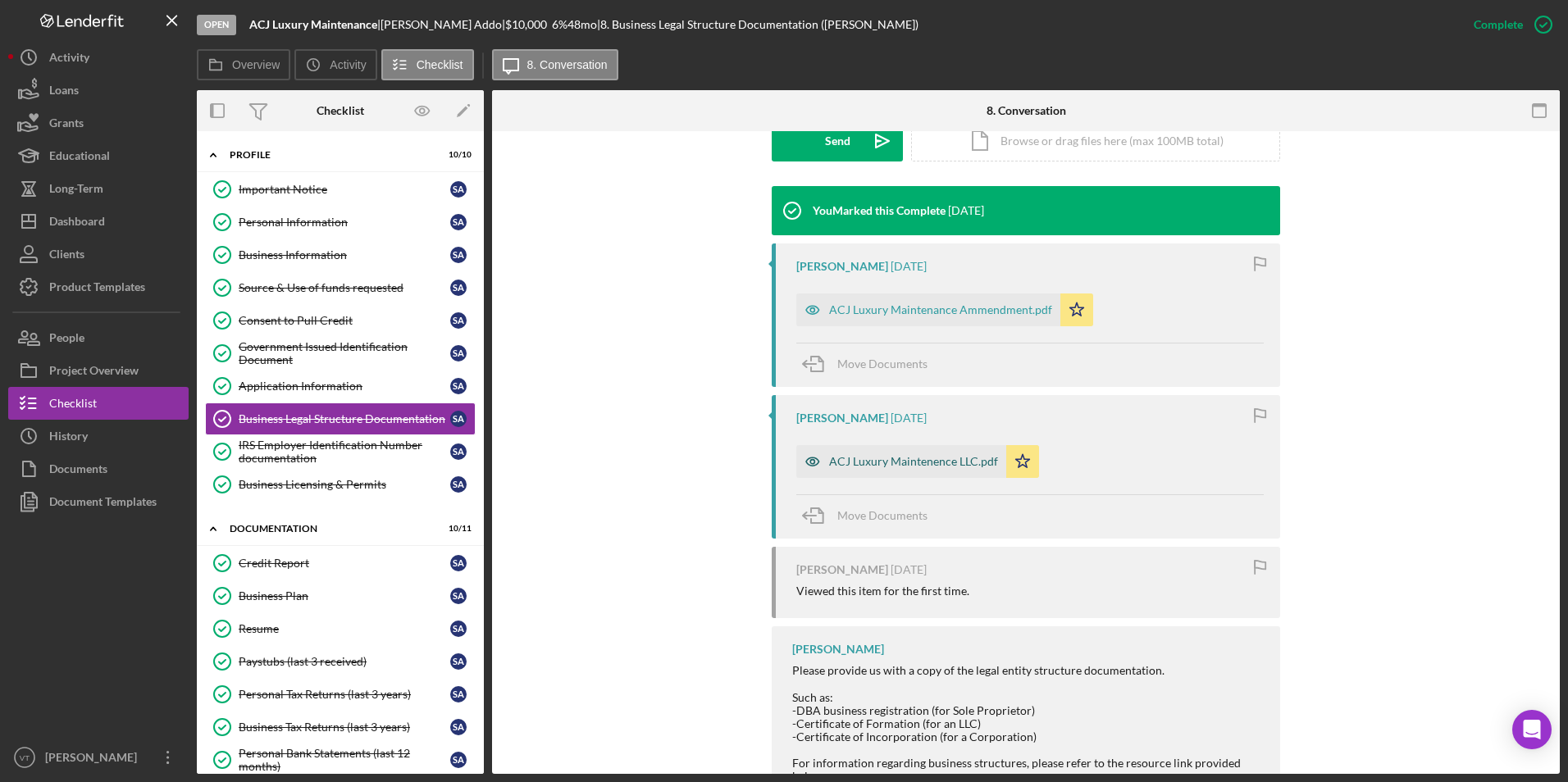
click at [929, 462] on div "ACJ Luxury Maintenence LLC.pdf" at bounding box center [913, 461] width 169 height 13
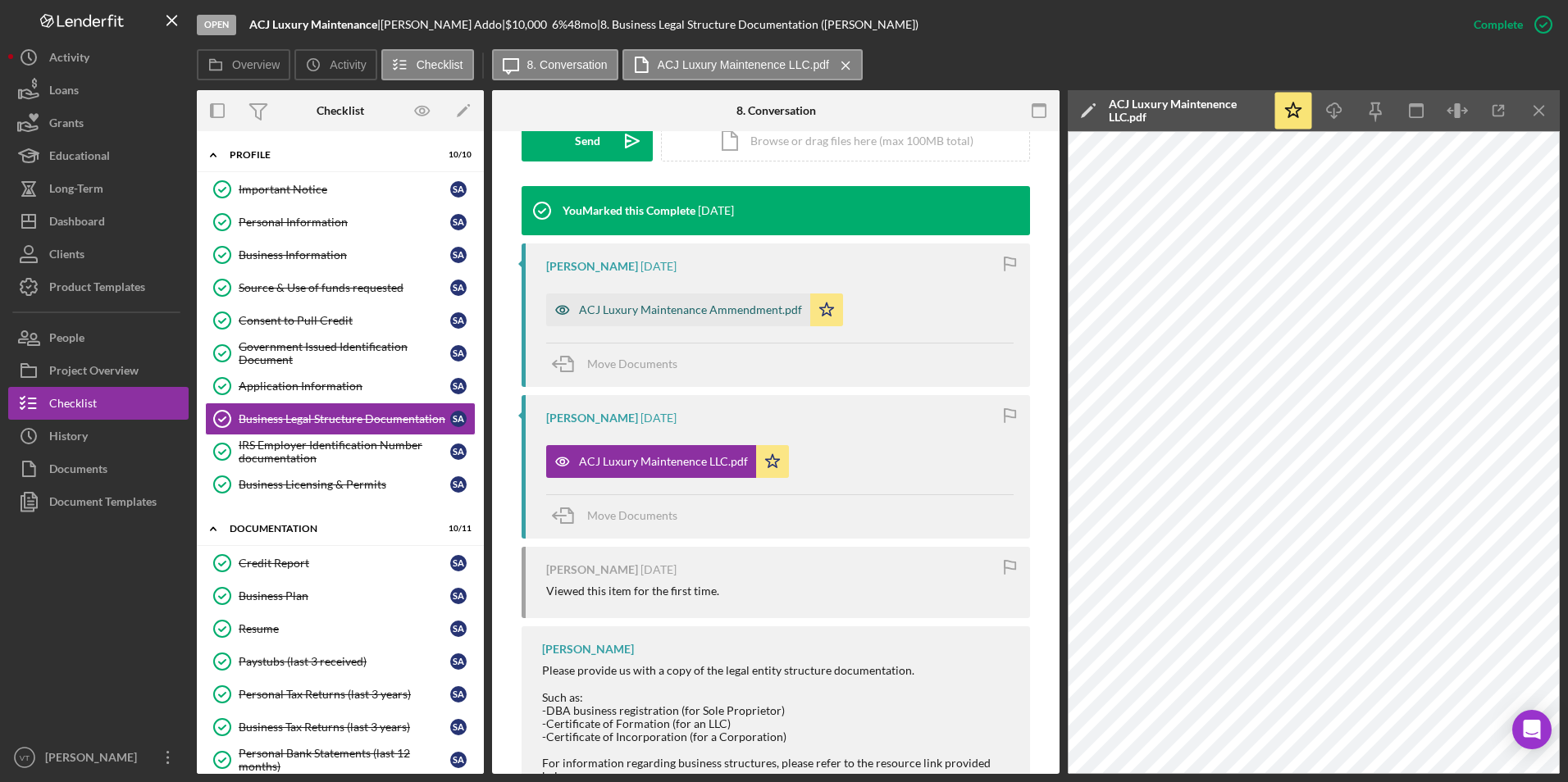
click at [722, 320] on div "ACJ Luxury Maintenance Ammendment.pdf" at bounding box center [679, 310] width 264 height 32
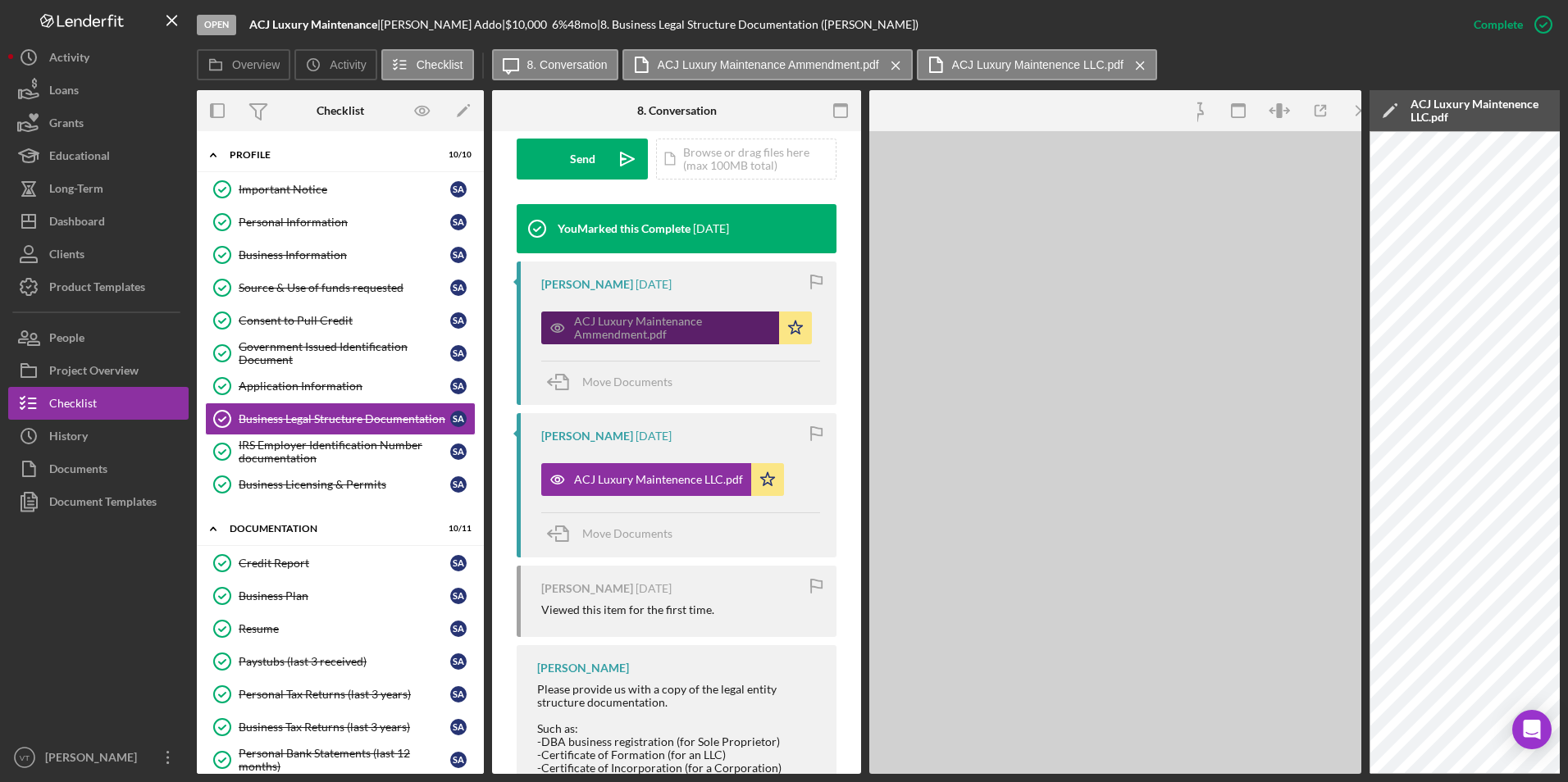
scroll to position [510, 0]
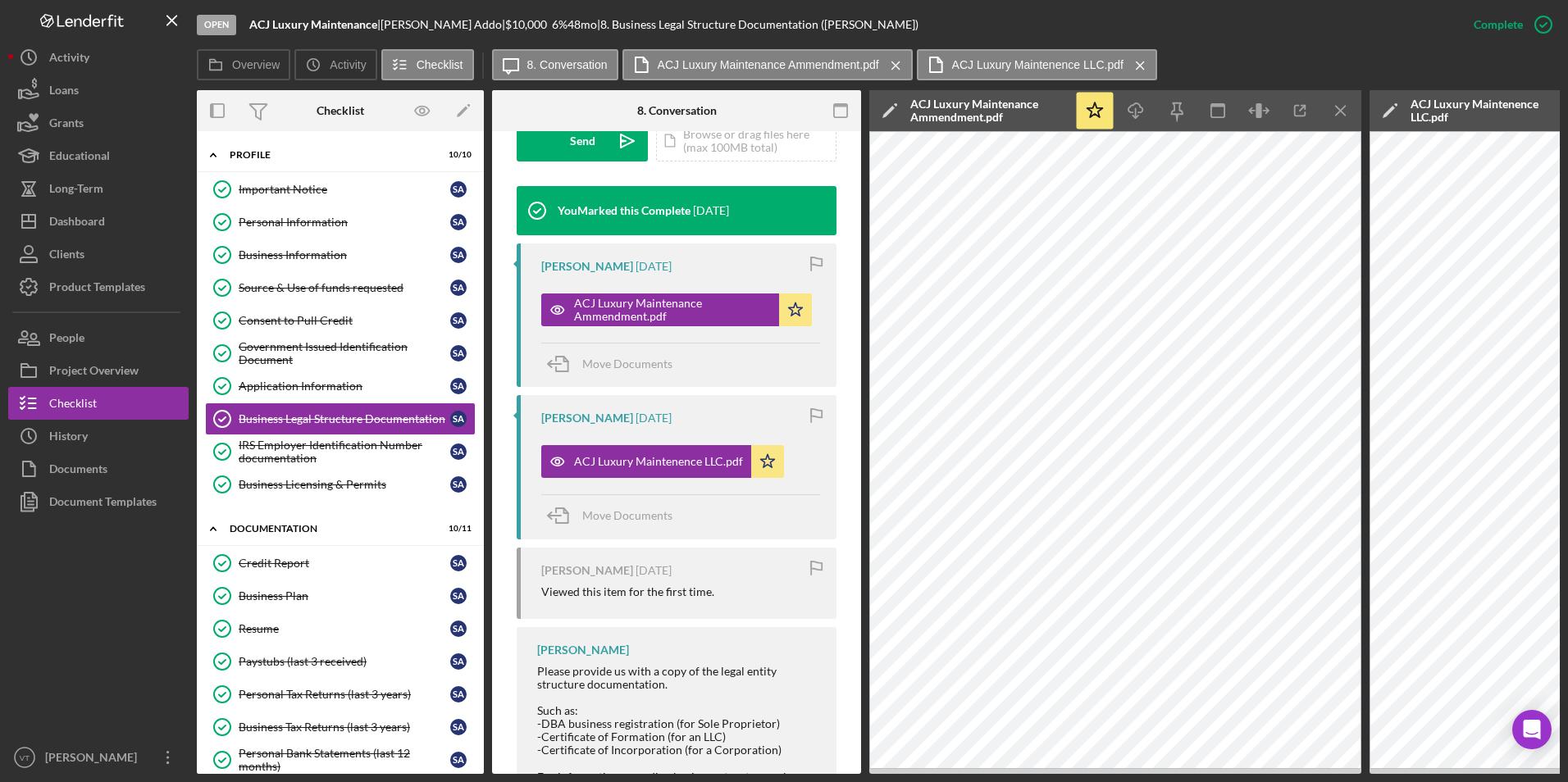
drag, startPoint x: 683, startPoint y: 519, endPoint x: 652, endPoint y: 620, distance: 105.7
click at [652, 620] on div "You Marked this Complete [DATE] [PERSON_NAME] [DATE] ACJ Luxury Maintenance Amm…" at bounding box center [677, 526] width 320 height 680
